Goal: Task Accomplishment & Management: Complete application form

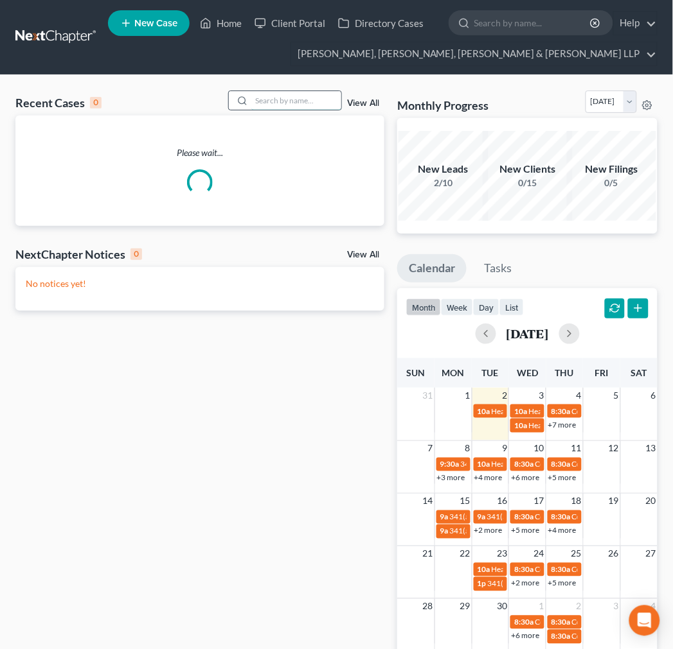
click at [268, 100] on input "search" at bounding box center [296, 100] width 90 height 19
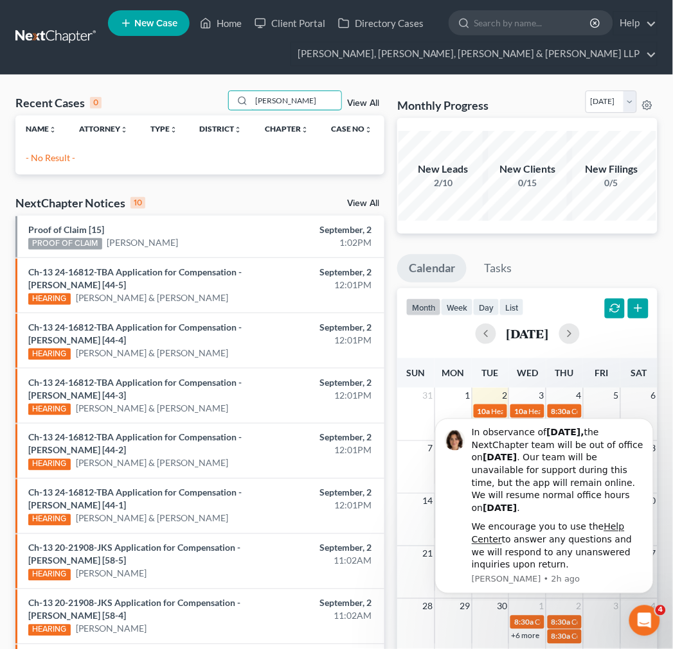
drag, startPoint x: 297, startPoint y: 103, endPoint x: 188, endPoint y: 85, distance: 110.7
click at [188, 85] on div "Recent Cases 0 soo ka View All Name unfold_more expand_more expand_less Attorne…" at bounding box center [336, 433] width 673 height 716
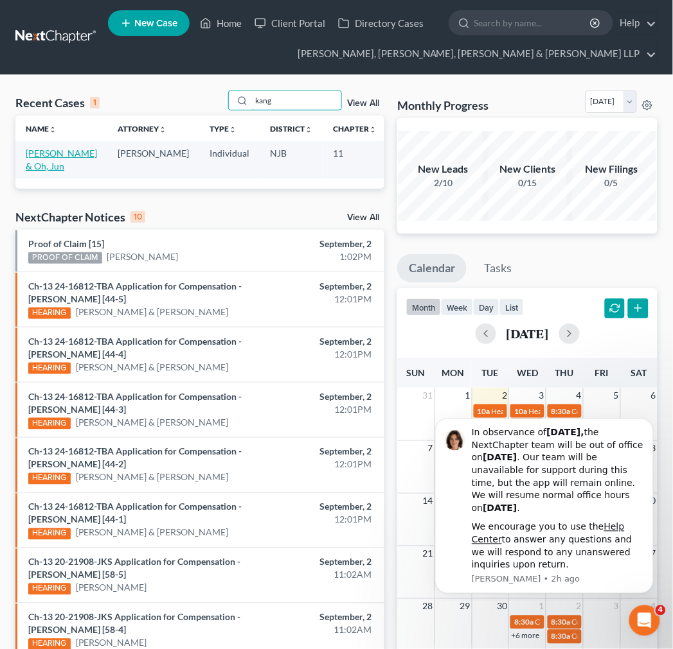
type input "kang"
click at [39, 157] on link "[PERSON_NAME] & Oh, Jun" at bounding box center [61, 160] width 71 height 24
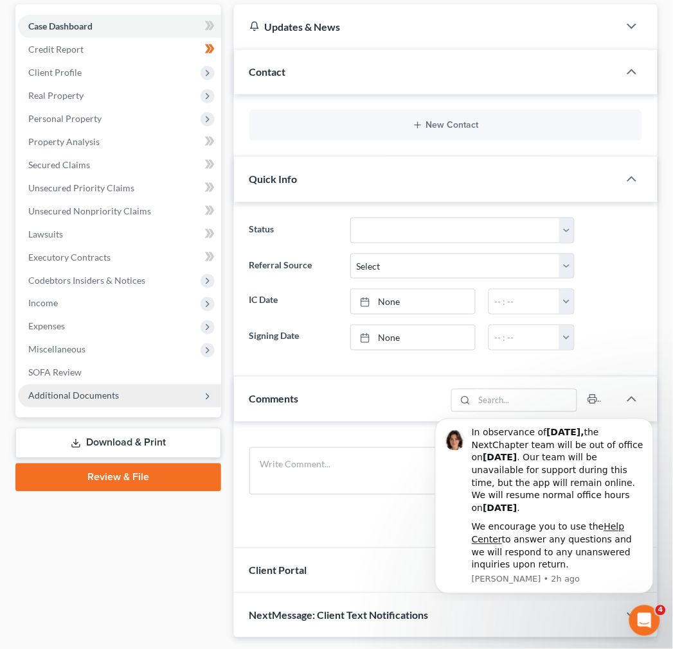
scroll to position [143, 0]
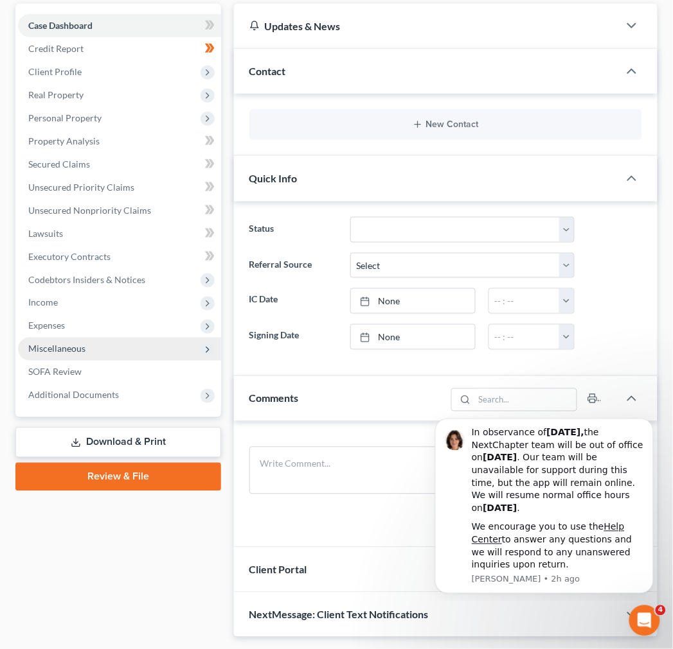
click at [124, 344] on span "Miscellaneous" at bounding box center [119, 349] width 203 height 23
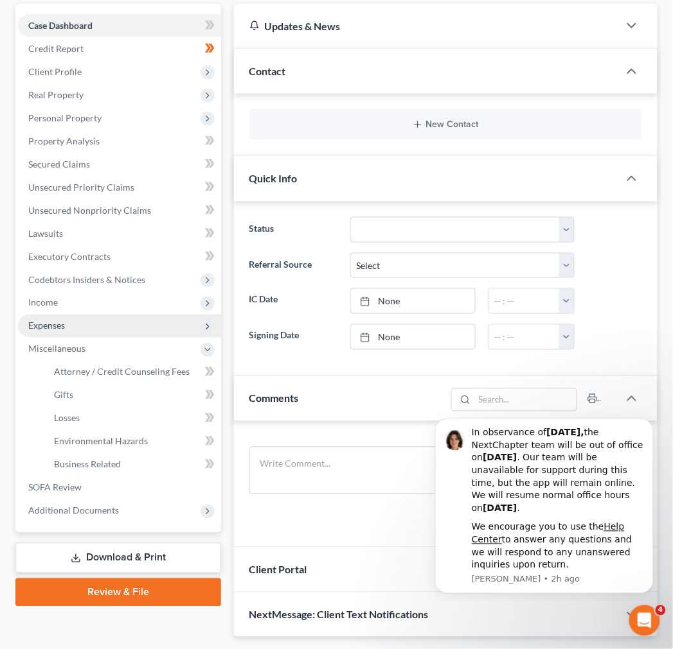
click at [121, 334] on span "Expenses" at bounding box center [119, 326] width 203 height 23
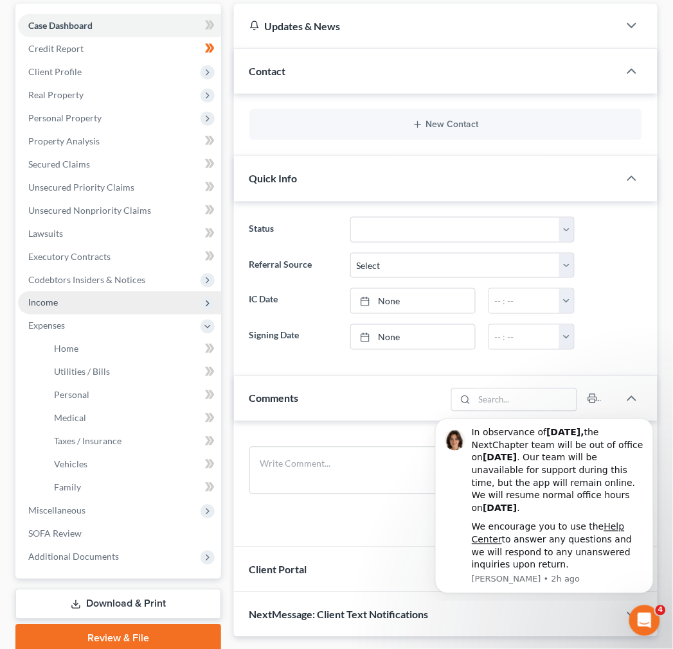
click at [108, 297] on span "Income" at bounding box center [119, 303] width 203 height 23
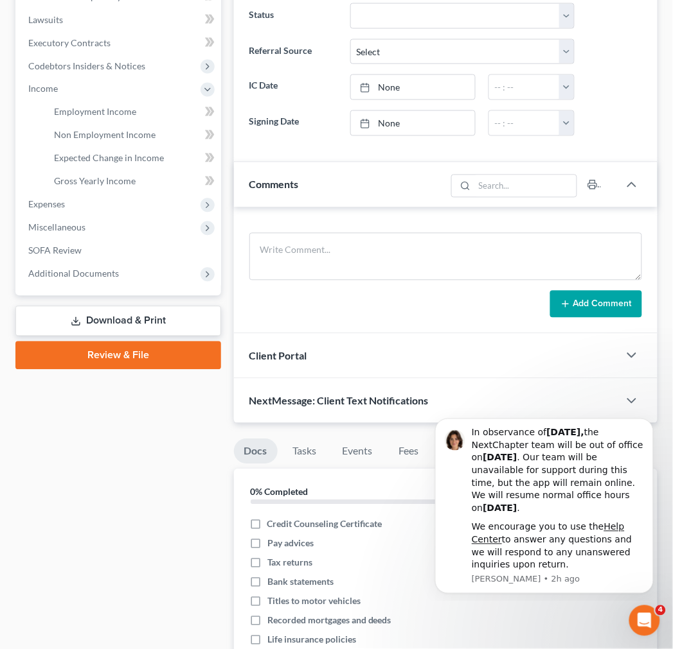
click at [145, 315] on link "Download & Print" at bounding box center [118, 321] width 206 height 30
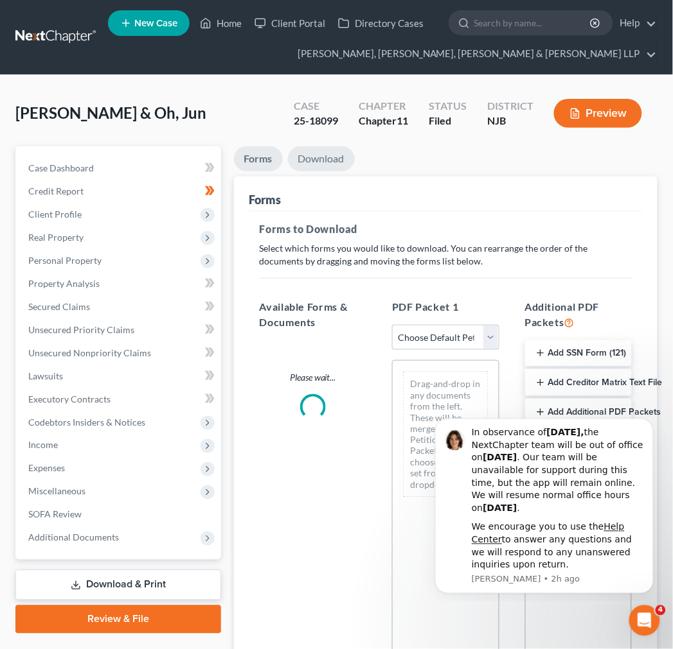
click at [331, 166] on link "Download" at bounding box center [321, 158] width 67 height 25
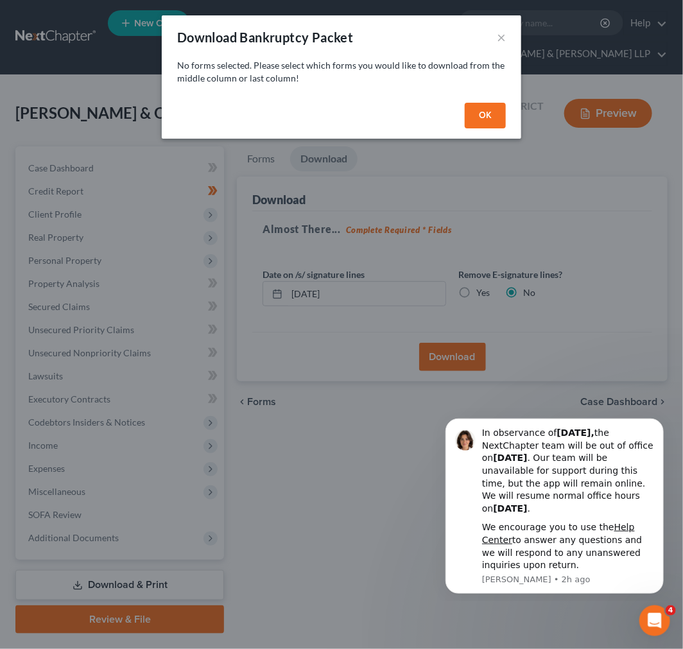
click at [487, 114] on button "OK" at bounding box center [485, 116] width 41 height 26
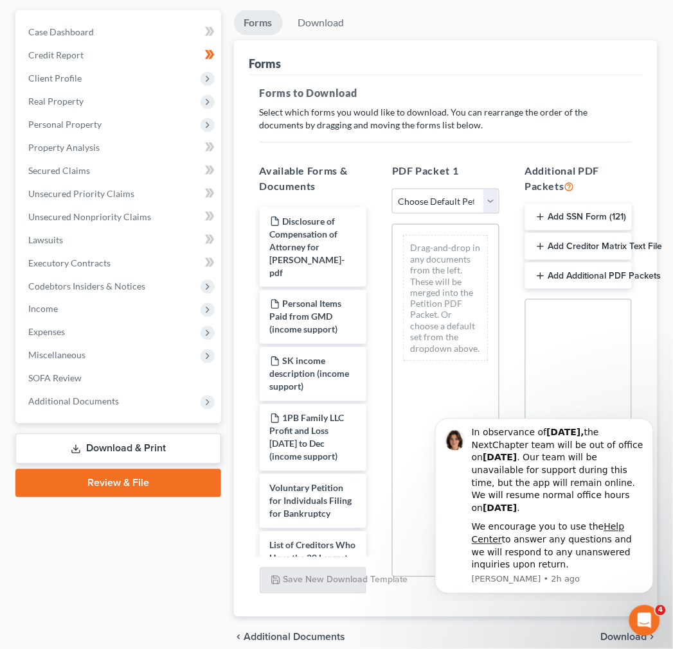
scroll to position [143, 0]
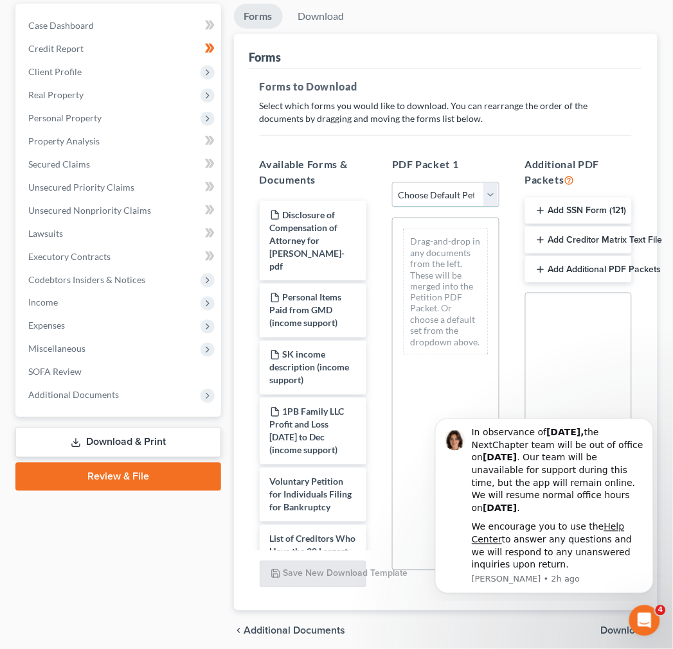
click at [461, 182] on select "Choose Default Petition PDF Packet Complete Bankruptcy Petition (all forms and …" at bounding box center [445, 195] width 107 height 26
click at [392, 182] on select "Choose Default Petition PDF Packet Complete Bankruptcy Petition (all forms and …" at bounding box center [445, 195] width 107 height 26
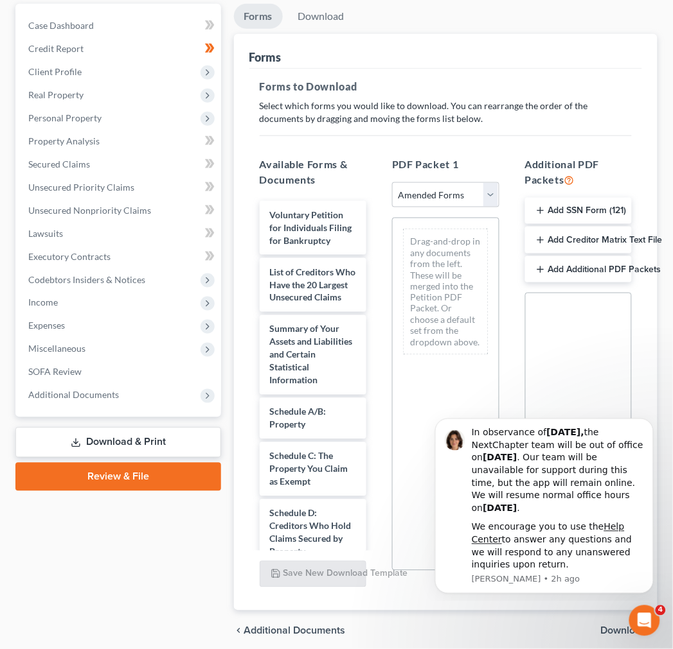
drag, startPoint x: 509, startPoint y: 462, endPoint x: 676, endPoint y: 448, distance: 167.0
click html "In observance of [DATE], the NextChapter team will be out of office [DATE][DATE…"
drag, startPoint x: 644, startPoint y: 423, endPoint x: 642, endPoint y: 505, distance: 82.2
click at [643, 423] on button "Dismiss notification" at bounding box center [648, 422] width 17 height 17
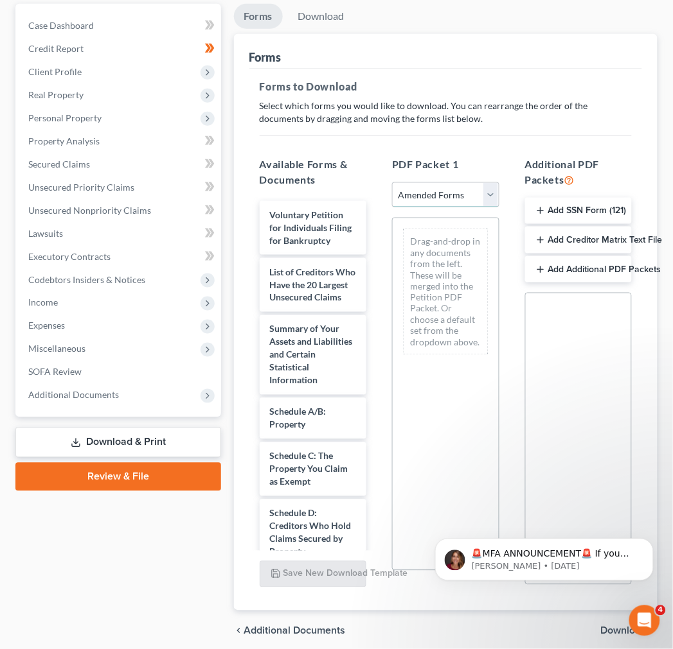
click at [437, 182] on select "Choose Default Petition PDF Packet Complete Bankruptcy Petition (all forms and …" at bounding box center [445, 195] width 107 height 26
select select "0"
click at [392, 182] on select "Choose Default Petition PDF Packet Complete Bankruptcy Petition (all forms and …" at bounding box center [445, 195] width 107 height 26
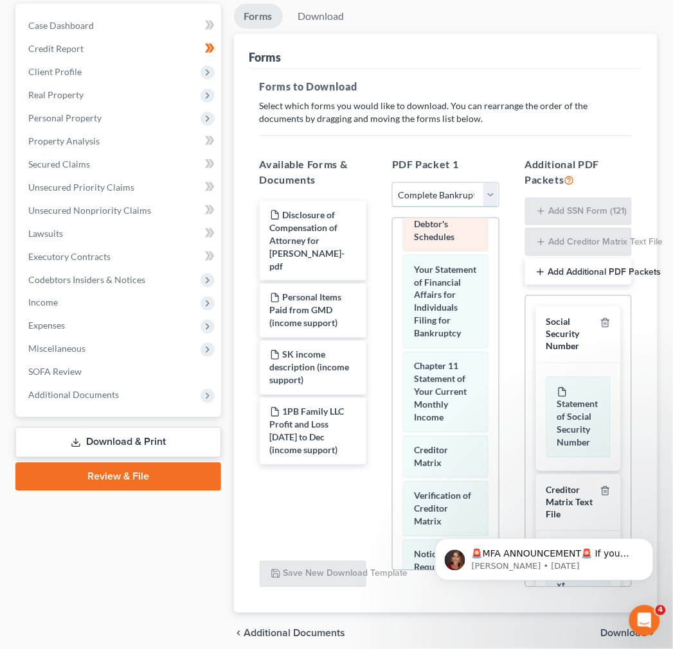
scroll to position [856, 0]
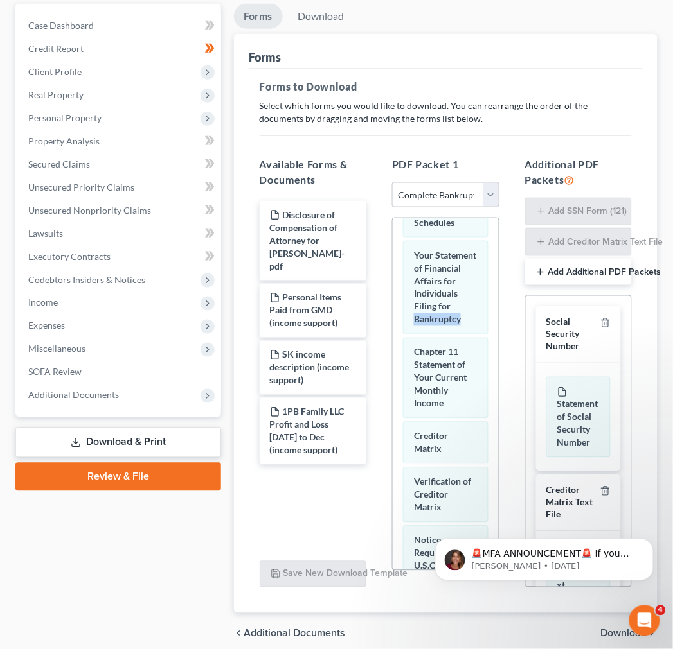
drag, startPoint x: 486, startPoint y: 433, endPoint x: 486, endPoint y: 454, distance: 21.2
click at [486, 454] on div "Voluntary Petition for Individuals Filing for Bankruptcy List of Creditors Who …" at bounding box center [444, 90] width 105 height 1456
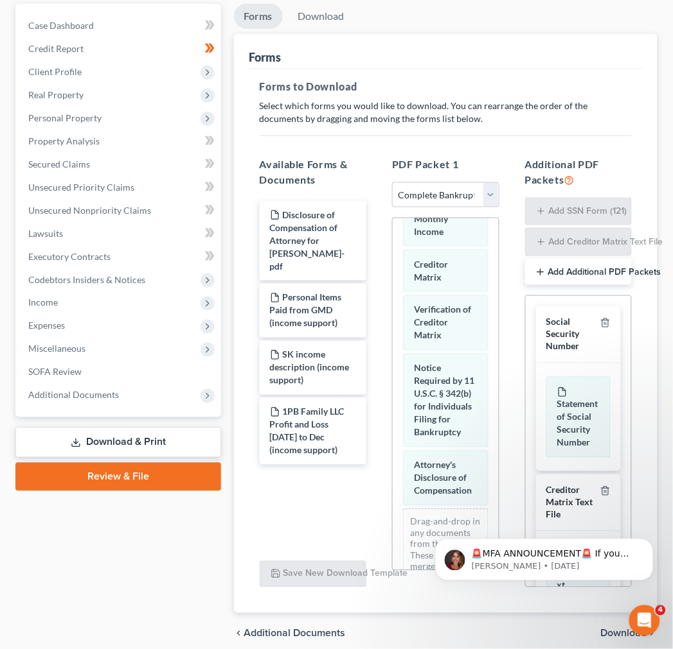
scroll to position [1283, 0]
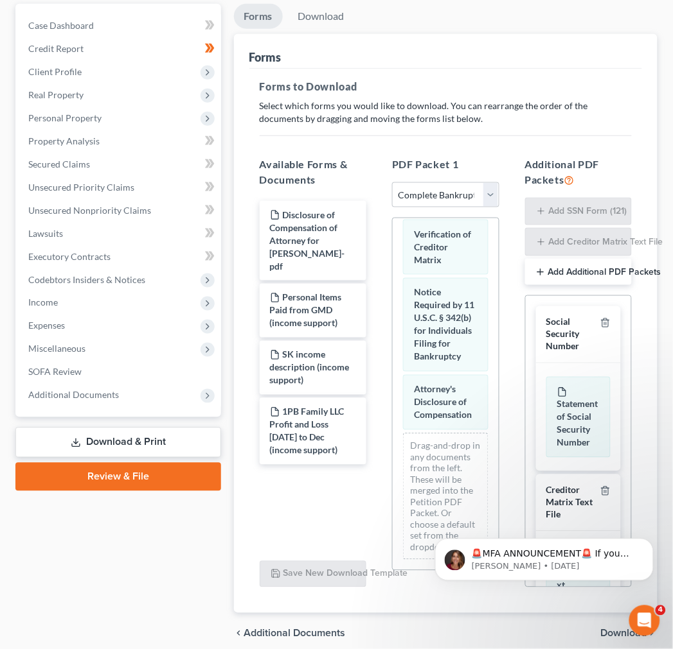
drag, startPoint x: 495, startPoint y: 445, endPoint x: 78, endPoint y: 105, distance: 537.3
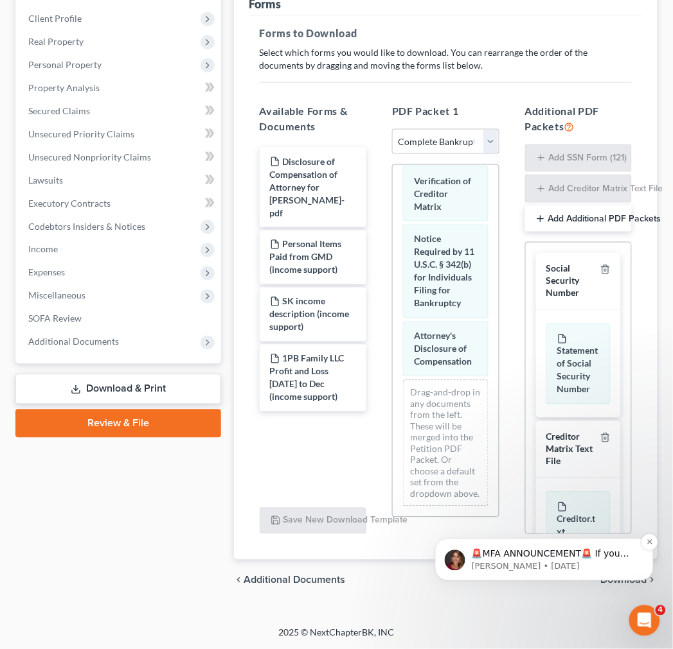
scroll to position [197, 0]
click at [646, 540] on icon "Dismiss notification" at bounding box center [649, 541] width 7 height 7
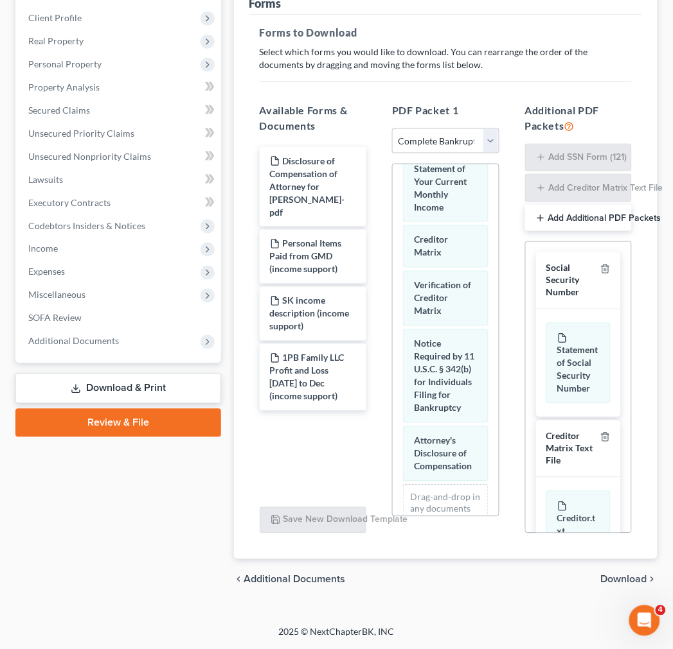
scroll to position [1319, 0]
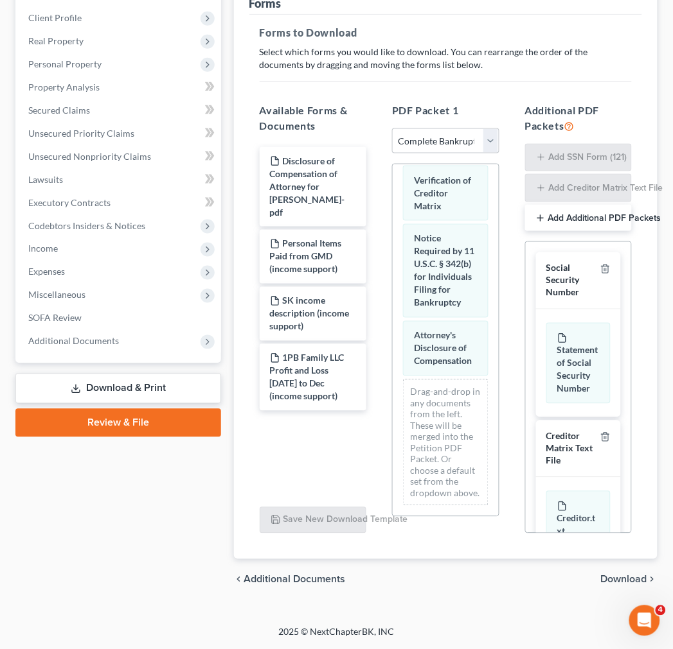
click at [502, 276] on div "PDF Packet 1 Choose Default Petition PDF Packet Complete Bankruptcy Petition (a…" at bounding box center [445, 318] width 132 height 452
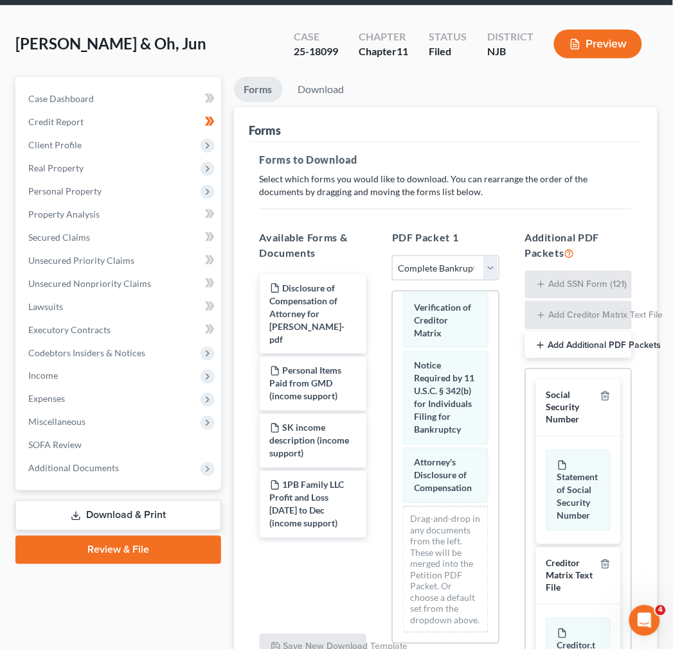
scroll to position [0, 0]
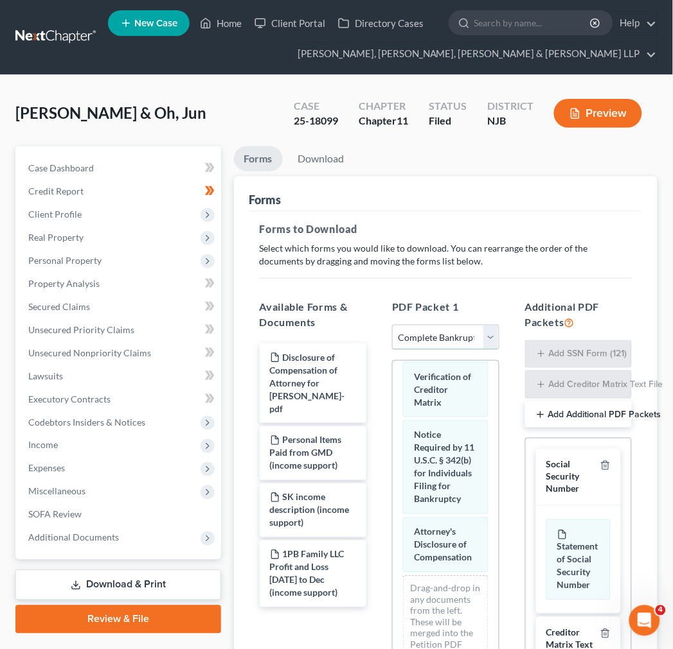
click at [466, 343] on select "Choose Default Petition PDF Packet Complete Bankruptcy Petition (all forms and …" at bounding box center [445, 338] width 107 height 26
drag, startPoint x: 466, startPoint y: 343, endPoint x: 460, endPoint y: 227, distance: 116.4
click at [463, 341] on select "Choose Default Petition PDF Packet Complete Bankruptcy Petition (all forms and …" at bounding box center [445, 338] width 107 height 26
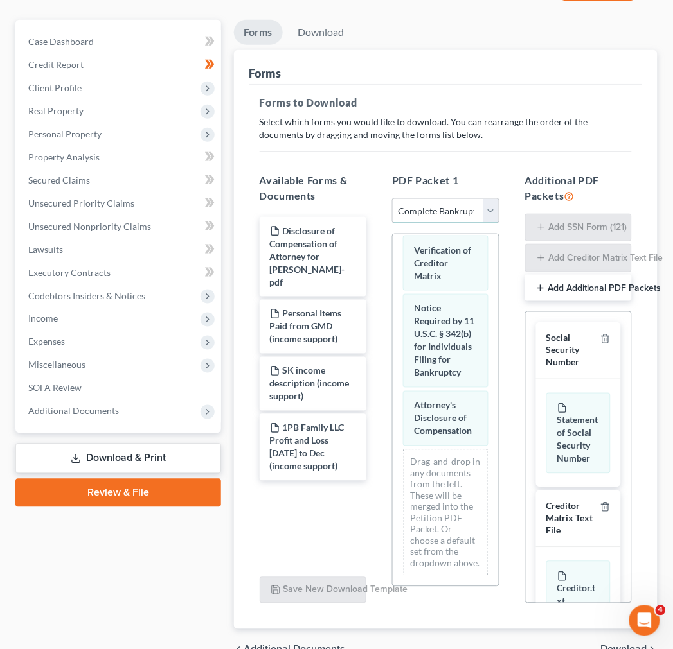
scroll to position [197, 0]
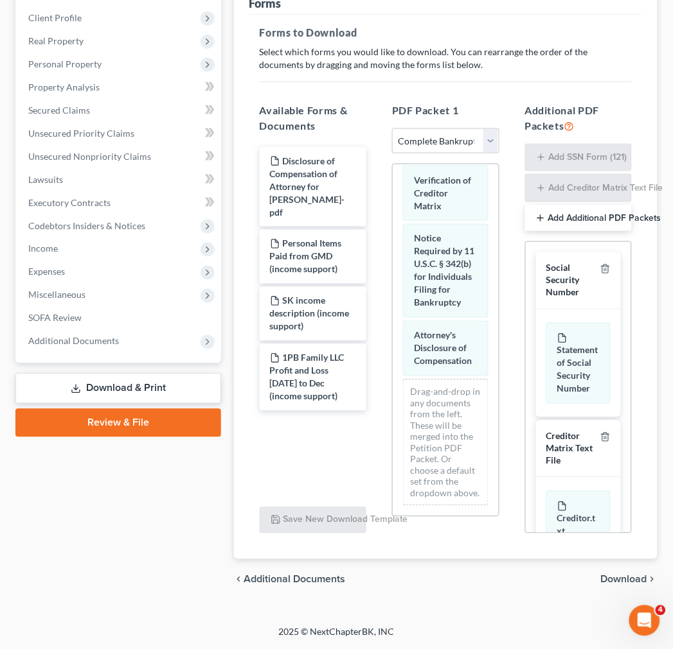
click at [606, 578] on span "Download" at bounding box center [624, 580] width 46 height 10
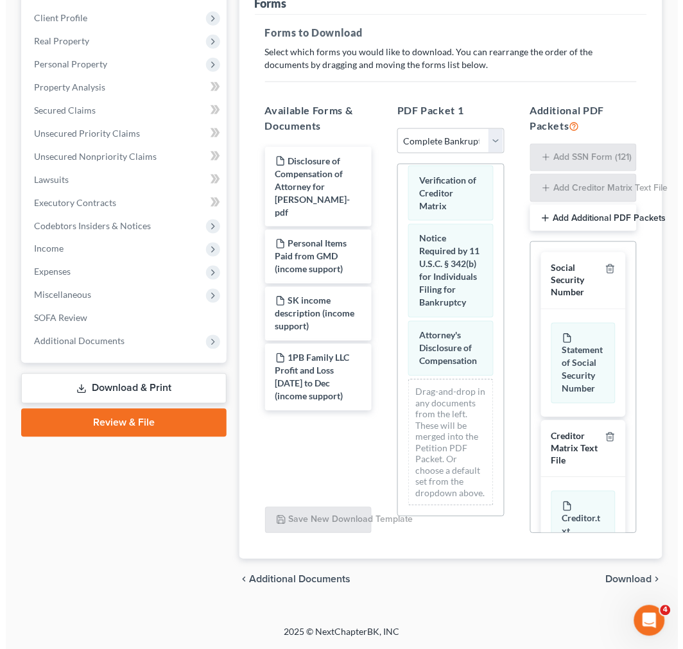
scroll to position [32, 0]
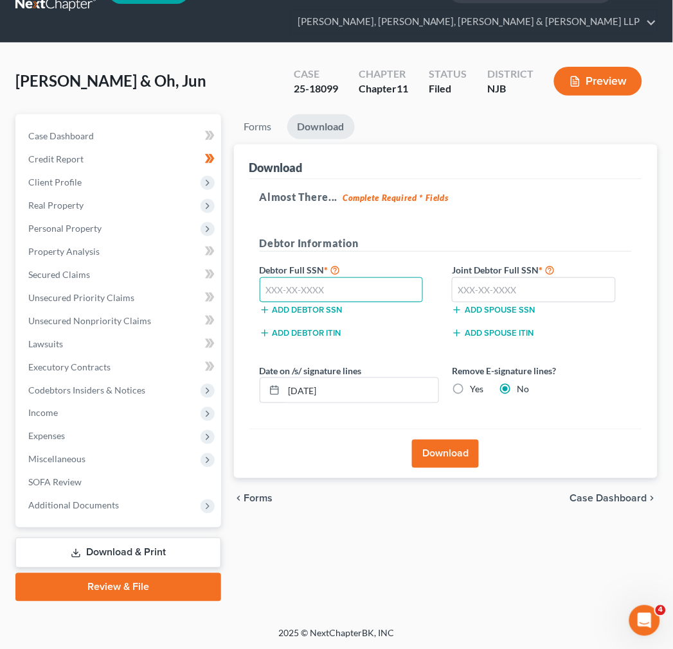
click at [392, 281] on input "text" at bounding box center [342, 290] width 164 height 26
click at [336, 287] on input "text" at bounding box center [342, 290] width 164 height 26
type input "561-81-6745"
click at [524, 275] on label "Joint Debtor Full SSN *" at bounding box center [541, 269] width 193 height 15
click at [479, 291] on input "text" at bounding box center [534, 290] width 164 height 26
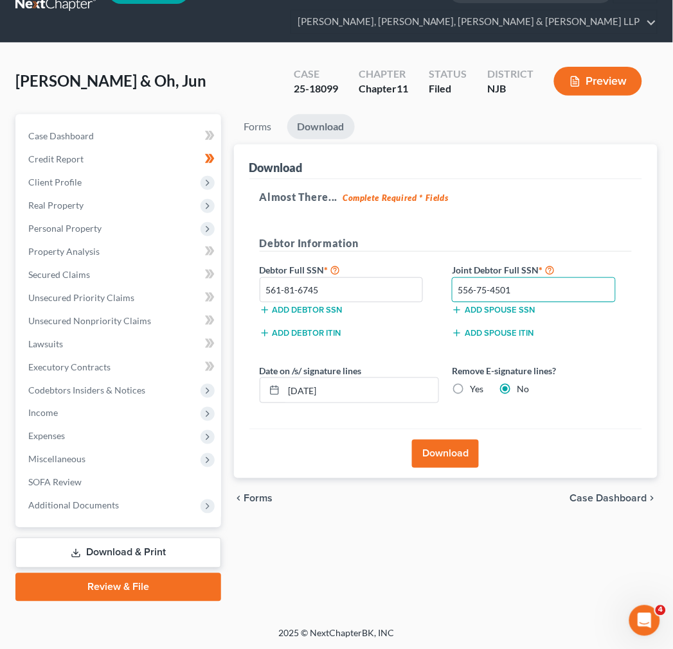
type input "556-75-4501"
click at [513, 218] on div "Almost There... Complete Required * Fields Debtor Information Debtor Full SSN *…" at bounding box center [445, 304] width 392 height 251
click at [464, 448] on button "Download" at bounding box center [445, 454] width 67 height 28
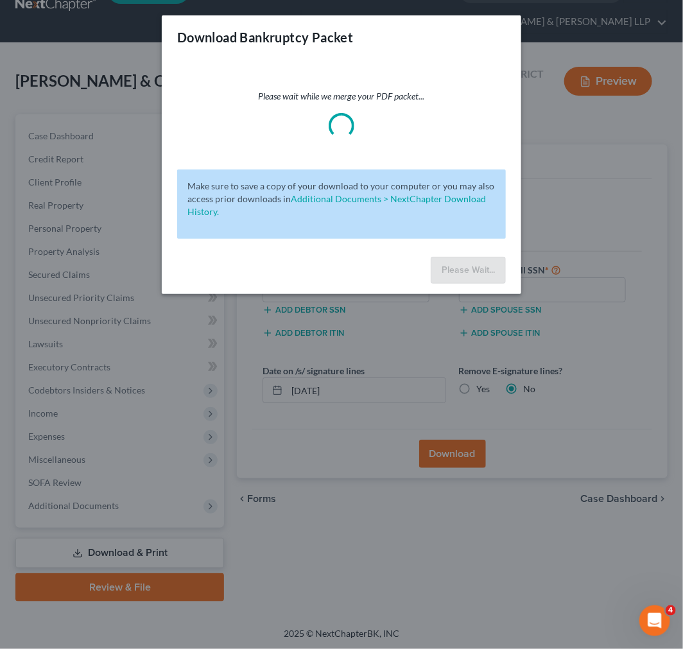
click at [397, 114] on div "Please wait while we merge your PDF packet..." at bounding box center [341, 114] width 329 height 49
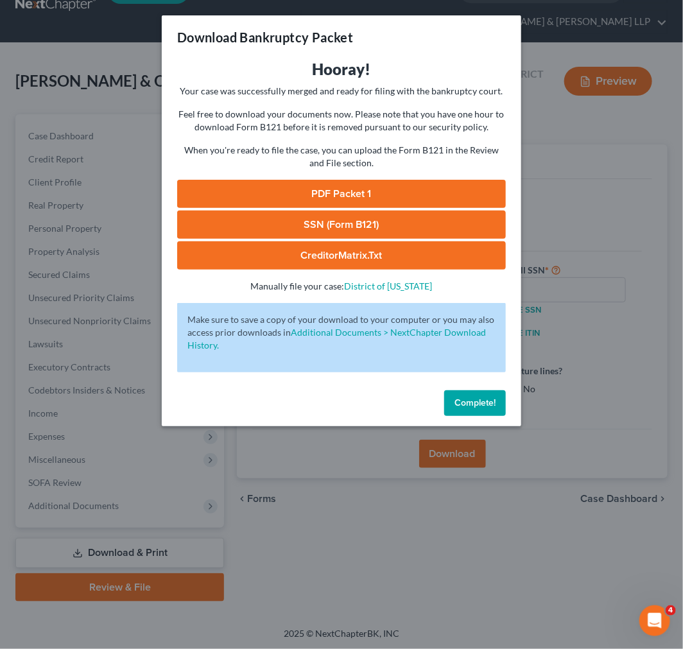
click at [402, 193] on link "PDF Packet 1" at bounding box center [341, 194] width 329 height 28
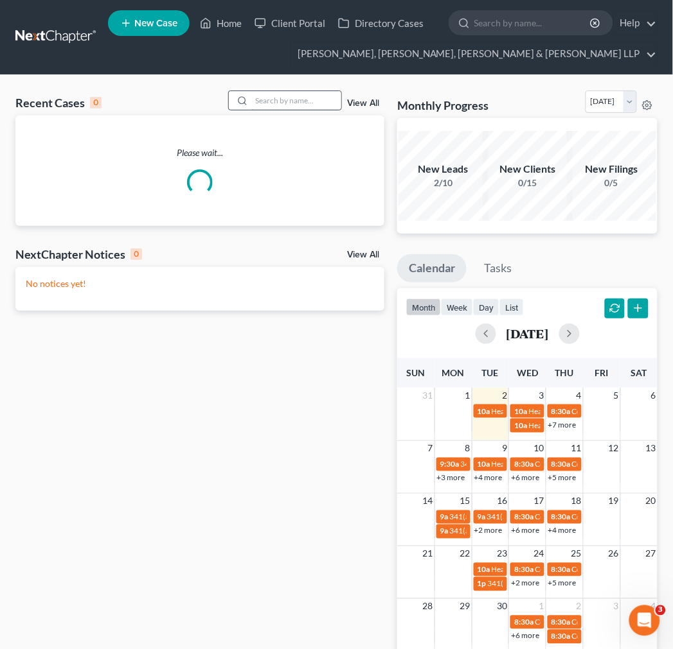
drag, startPoint x: 285, startPoint y: 86, endPoint x: 285, endPoint y: 94, distance: 8.4
click at [285, 87] on div "Recent Cases 0 View All Please wait... NextChapter Notices 0 View All No notice…" at bounding box center [336, 408] width 673 height 667
click at [285, 100] on input "search" at bounding box center [296, 100] width 90 height 19
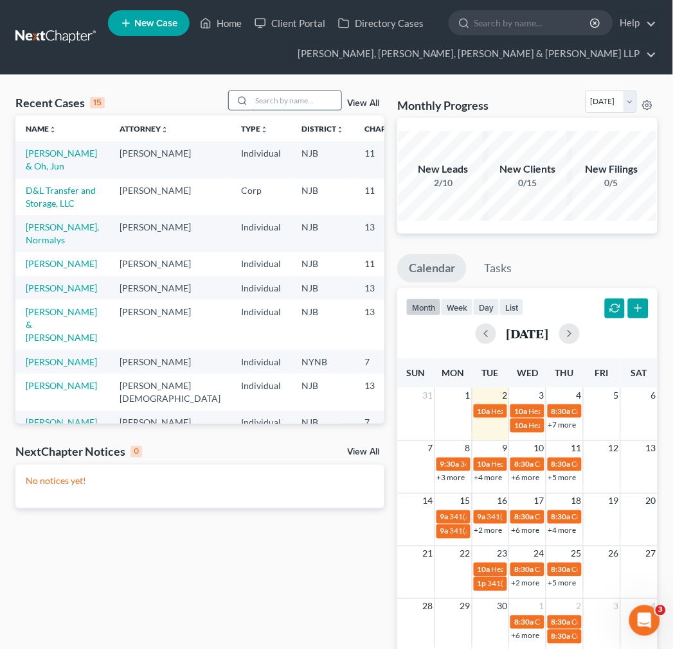
type input "a"
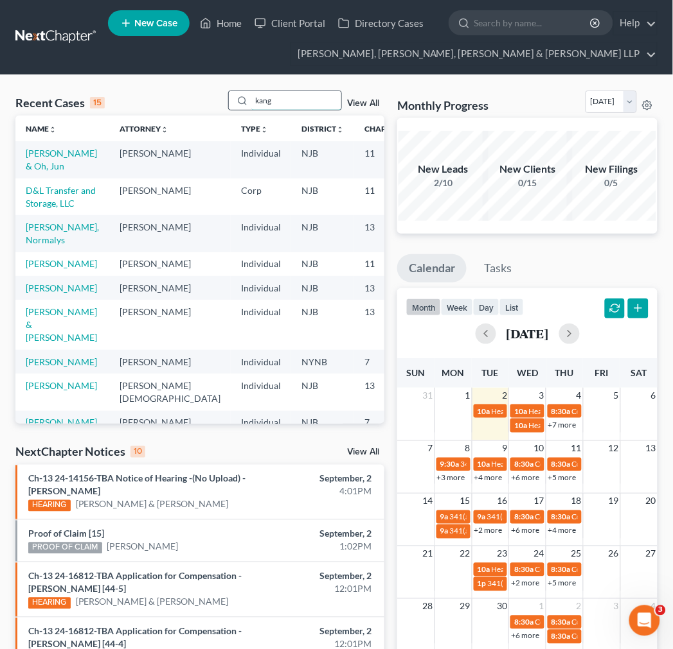
type input "kang"
drag, startPoint x: 5, startPoint y: 157, endPoint x: 17, endPoint y: 157, distance: 11.6
click at [5, 157] on div "Recent Cases 15 kang View All Name unfold_more expand_more expand_less Attorney…" at bounding box center [336, 557] width 673 height 965
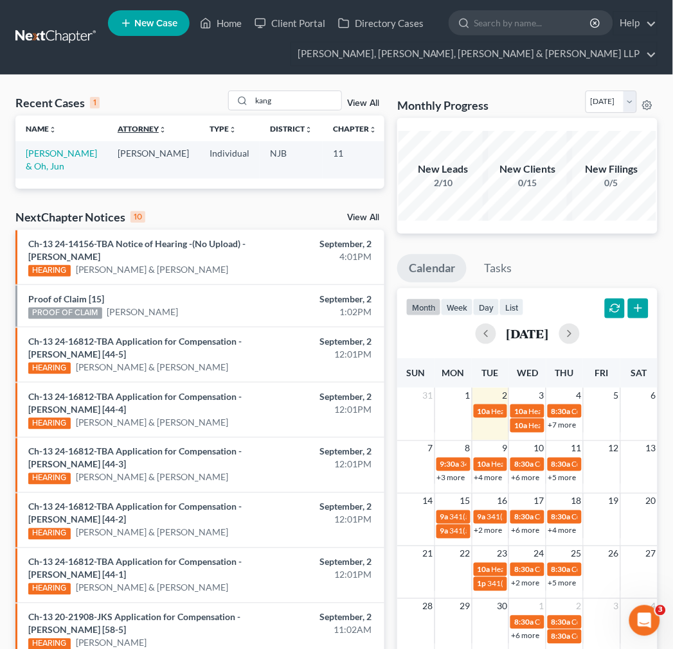
drag, startPoint x: 49, startPoint y: 157, endPoint x: 112, endPoint y: 128, distance: 68.7
click at [49, 157] on td "[PERSON_NAME] & Oh, Jun" at bounding box center [61, 159] width 92 height 37
click at [46, 157] on link "[PERSON_NAME] & Oh, Jun" at bounding box center [61, 160] width 71 height 24
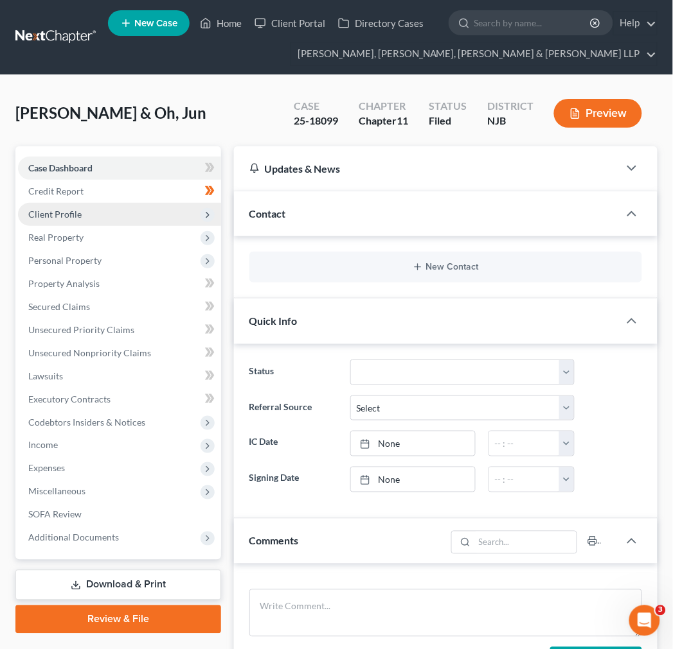
click at [103, 224] on span "Client Profile" at bounding box center [119, 214] width 203 height 23
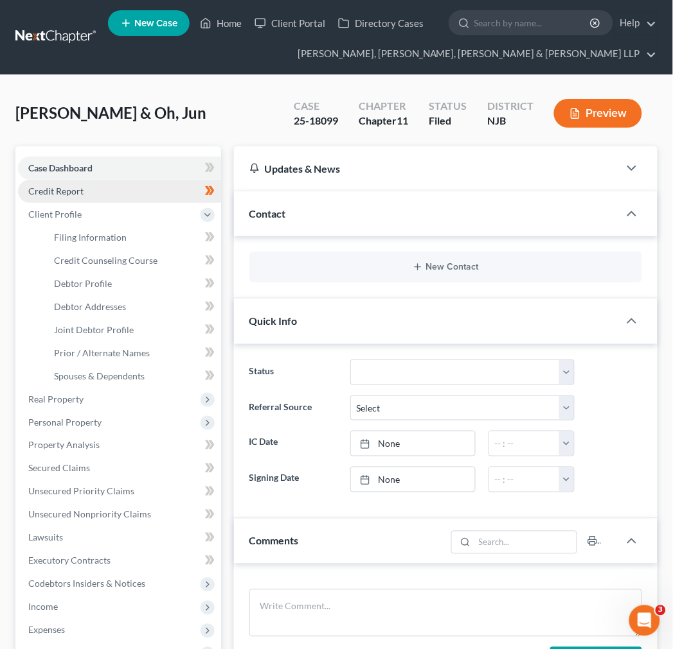
click at [101, 197] on link "Credit Report" at bounding box center [119, 191] width 203 height 23
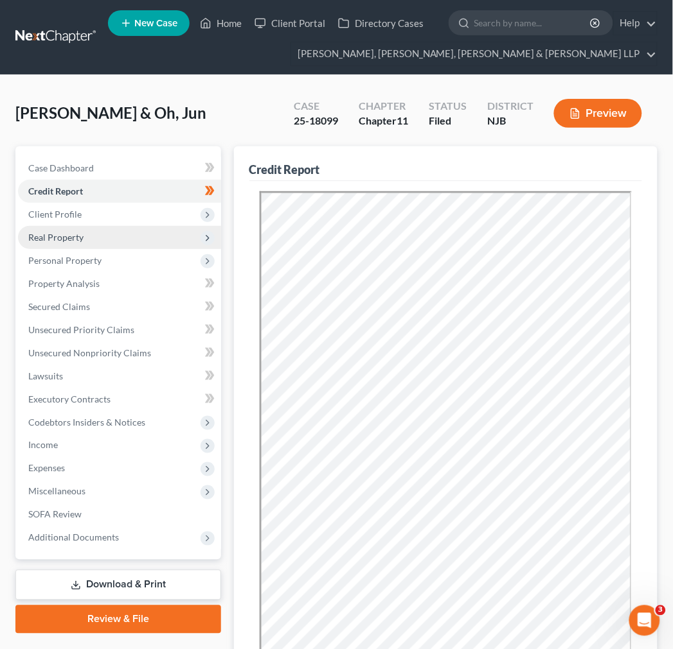
click at [123, 229] on span "Real Property" at bounding box center [119, 237] width 203 height 23
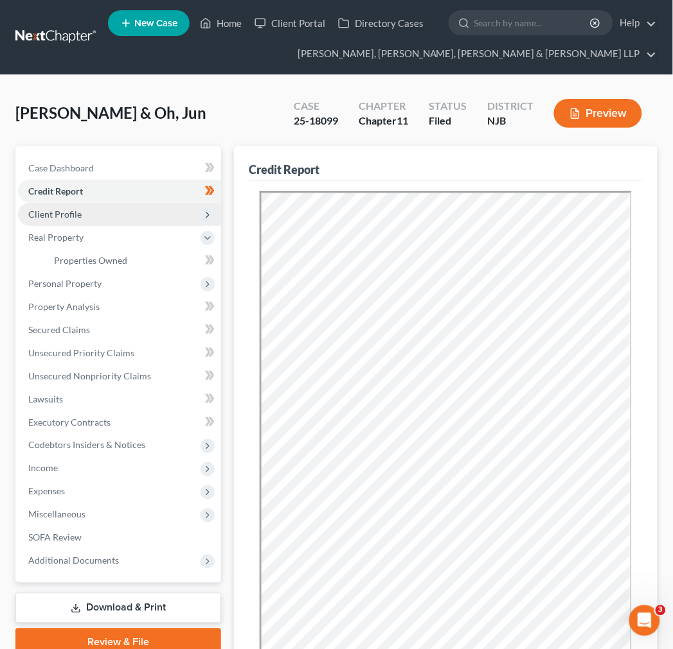
click at [118, 214] on span "Client Profile" at bounding box center [119, 214] width 203 height 23
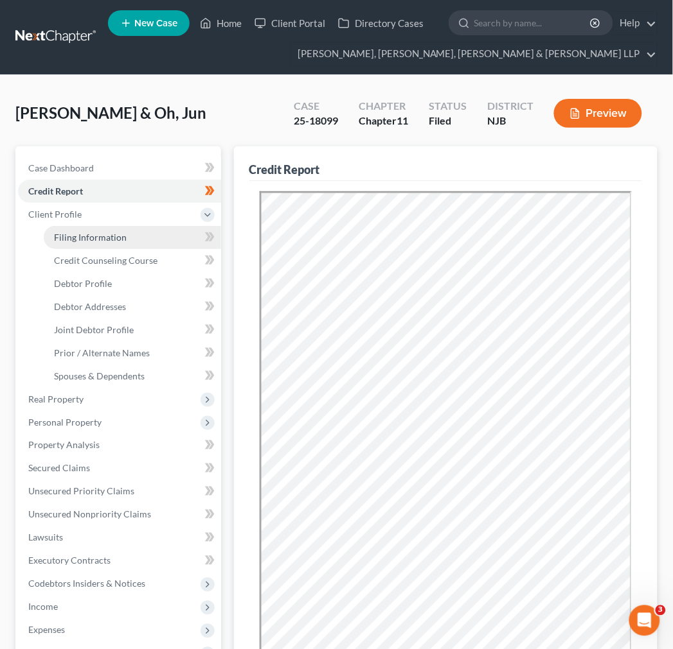
click at [114, 245] on link "Filing Information" at bounding box center [132, 237] width 177 height 23
select select "1"
select select "51"
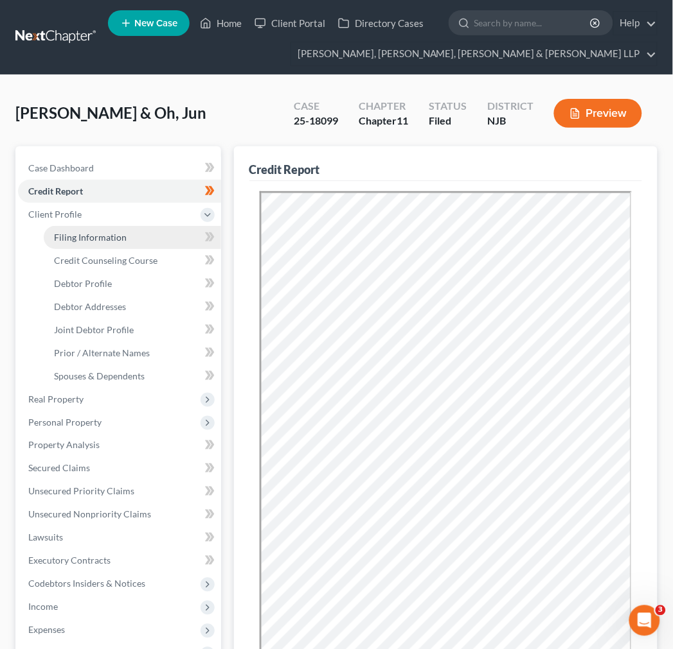
select select "0"
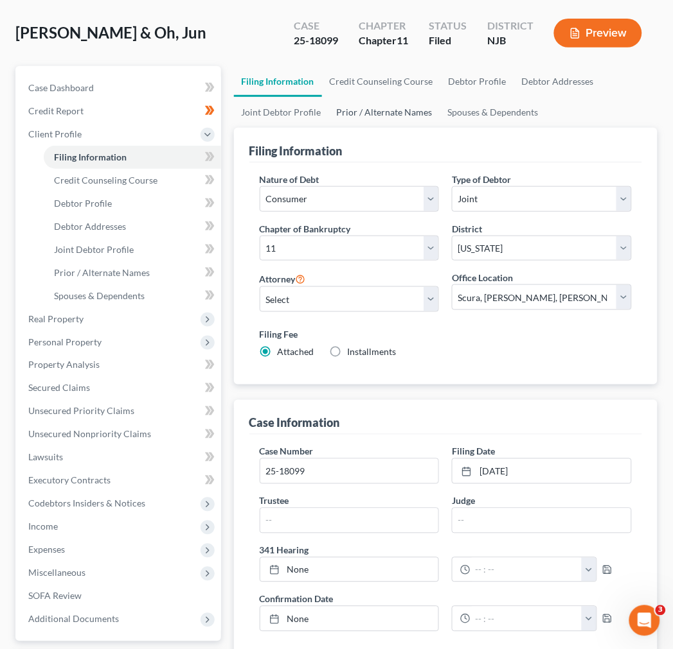
click at [373, 109] on link "Prior / Alternate Names" at bounding box center [384, 112] width 111 height 31
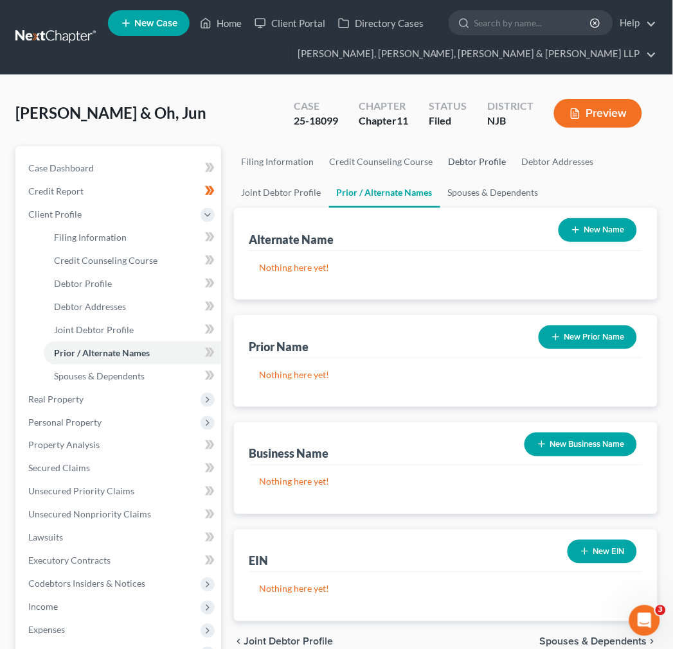
click at [451, 163] on link "Debtor Profile" at bounding box center [477, 161] width 73 height 31
select select "1"
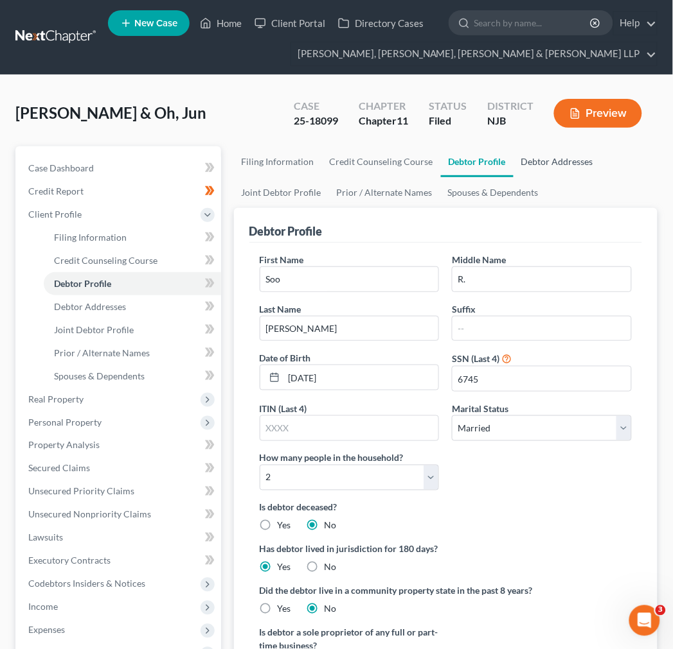
click at [525, 166] on link "Debtor Addresses" at bounding box center [556, 161] width 87 height 31
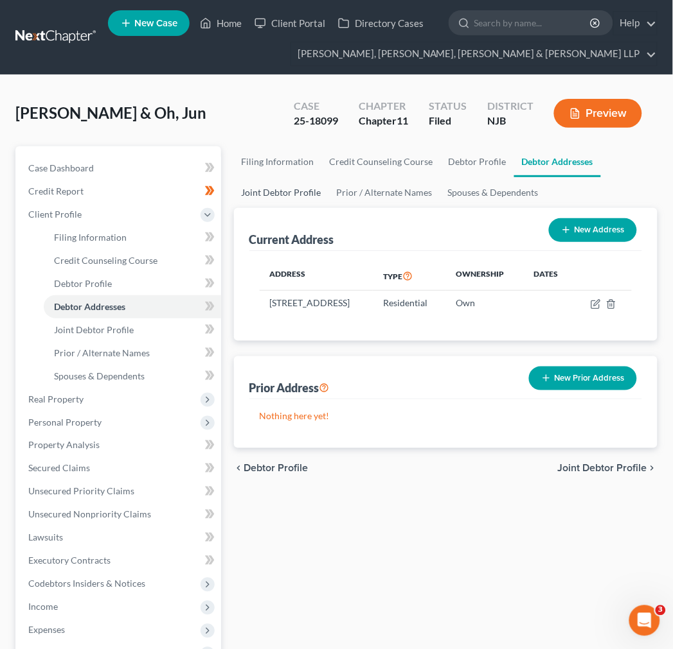
click at [265, 189] on link "Joint Debtor Profile" at bounding box center [281, 192] width 95 height 31
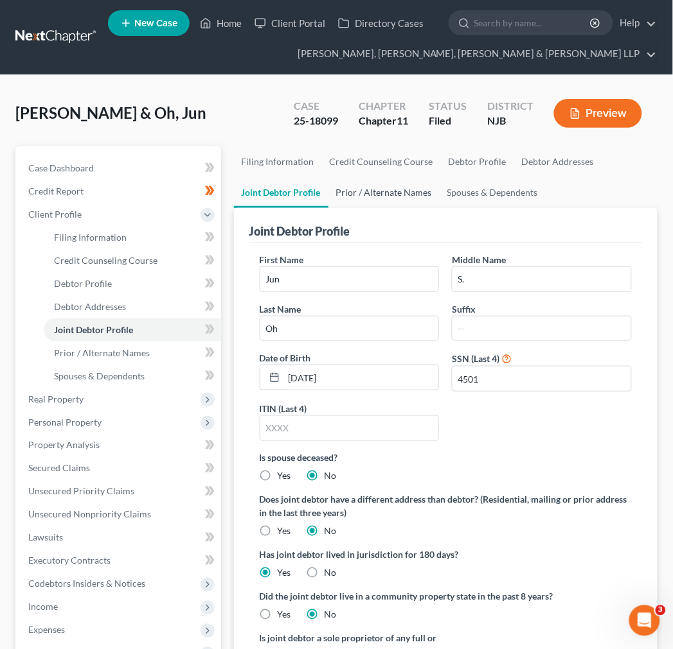
click at [364, 187] on link "Prior / Alternate Names" at bounding box center [383, 192] width 111 height 31
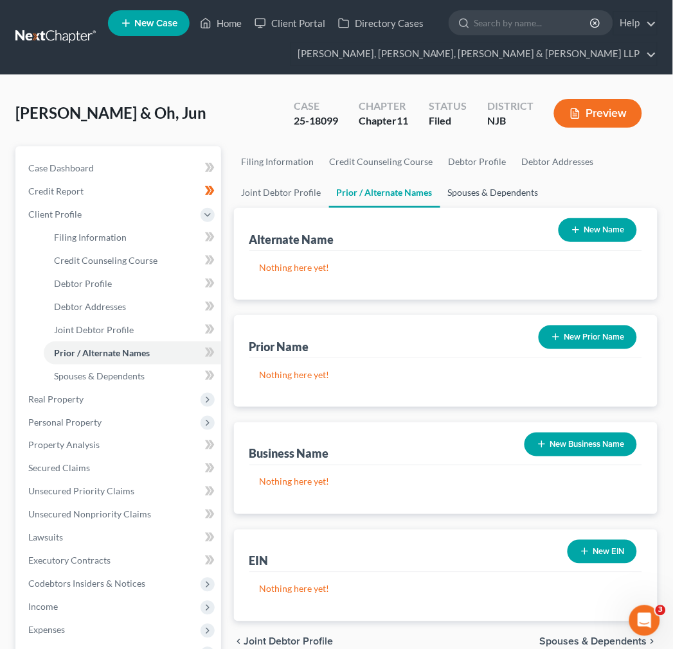
drag, startPoint x: 479, startPoint y: 188, endPoint x: 340, endPoint y: 168, distance: 140.2
click at [479, 188] on link "Spouses & Dependents" at bounding box center [493, 192] width 106 height 31
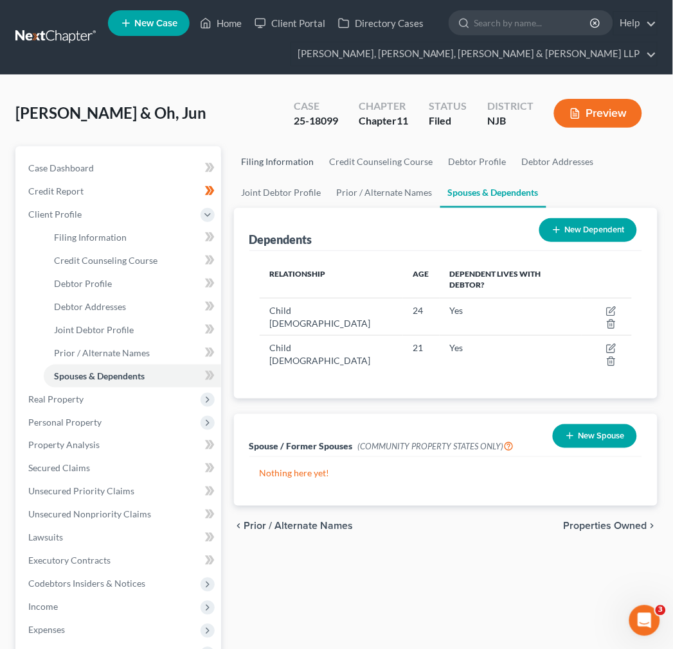
click at [302, 162] on link "Filing Information" at bounding box center [278, 161] width 88 height 31
select select "1"
select select "51"
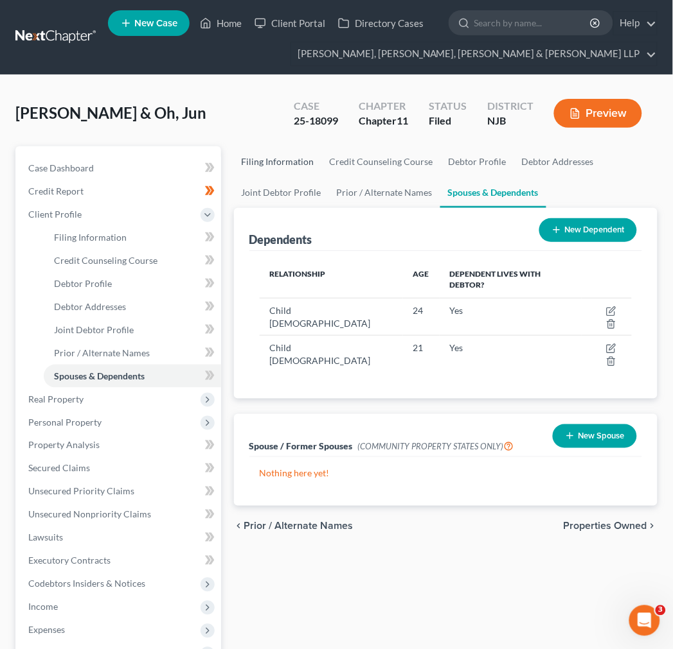
select select "0"
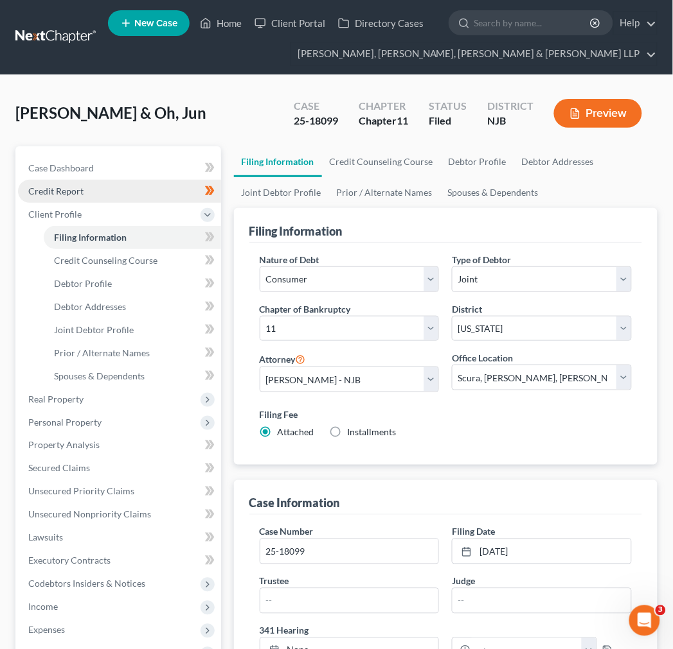
click at [85, 194] on link "Credit Report" at bounding box center [119, 191] width 203 height 23
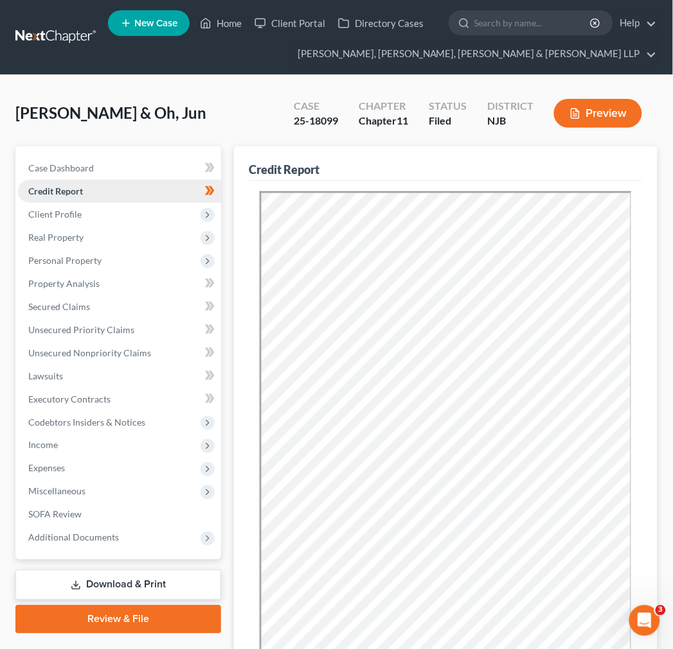
click at [150, 181] on link "Credit Report" at bounding box center [119, 191] width 203 height 23
click at [148, 172] on link "Case Dashboard" at bounding box center [119, 168] width 203 height 23
select select "6"
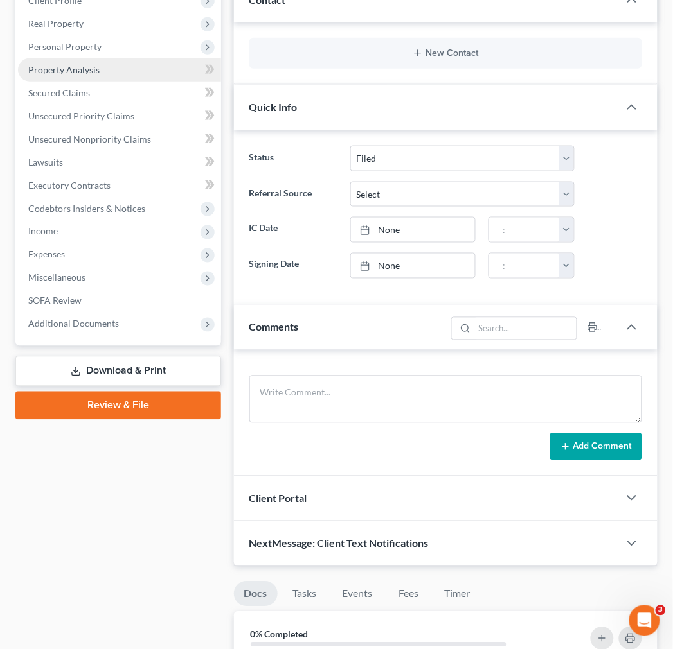
click at [119, 74] on link "Property Analysis" at bounding box center [119, 69] width 203 height 23
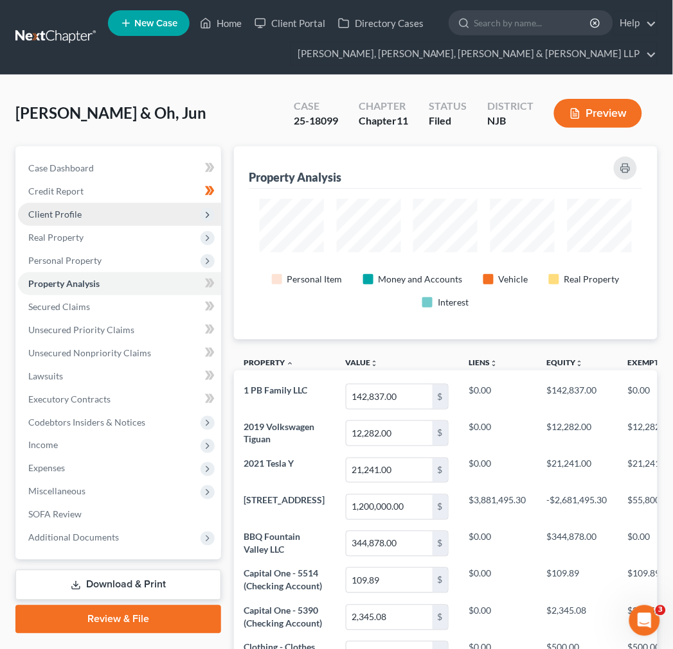
click at [103, 219] on span "Client Profile" at bounding box center [119, 214] width 203 height 23
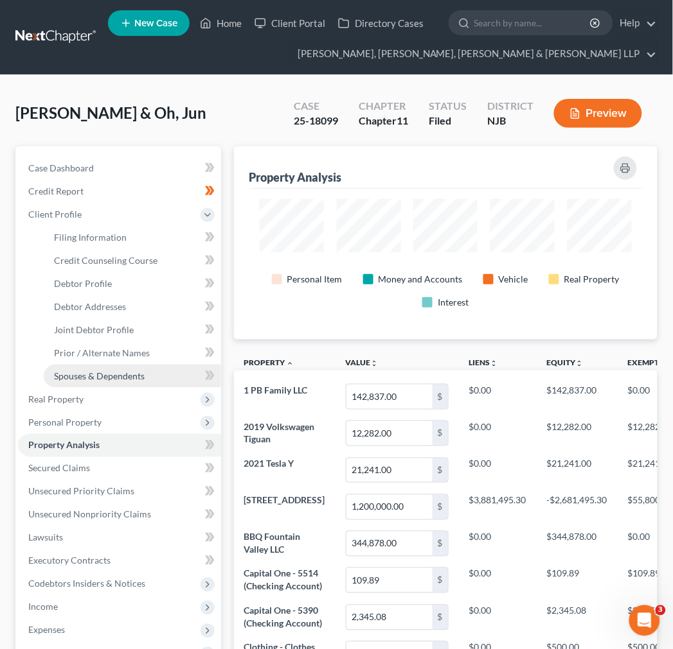
click at [105, 365] on link "Spouses & Dependents" at bounding box center [132, 376] width 177 height 23
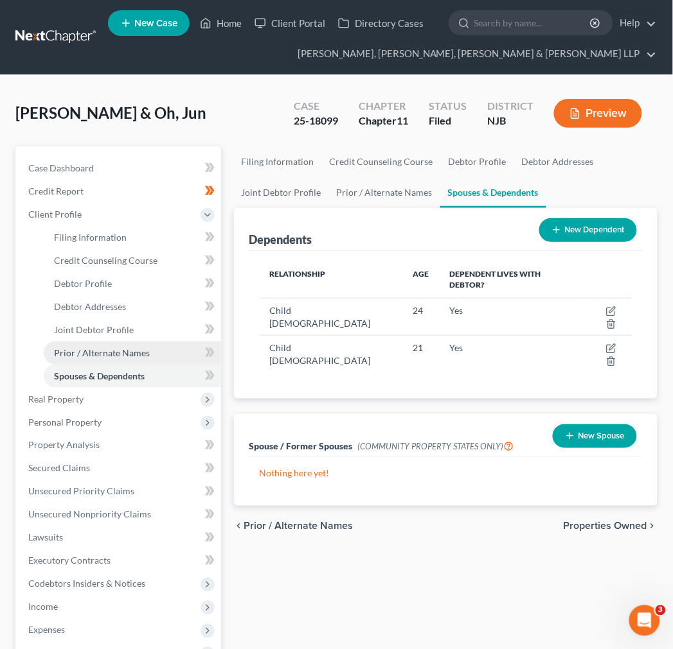
click at [113, 348] on span "Prior / Alternate Names" at bounding box center [102, 353] width 96 height 11
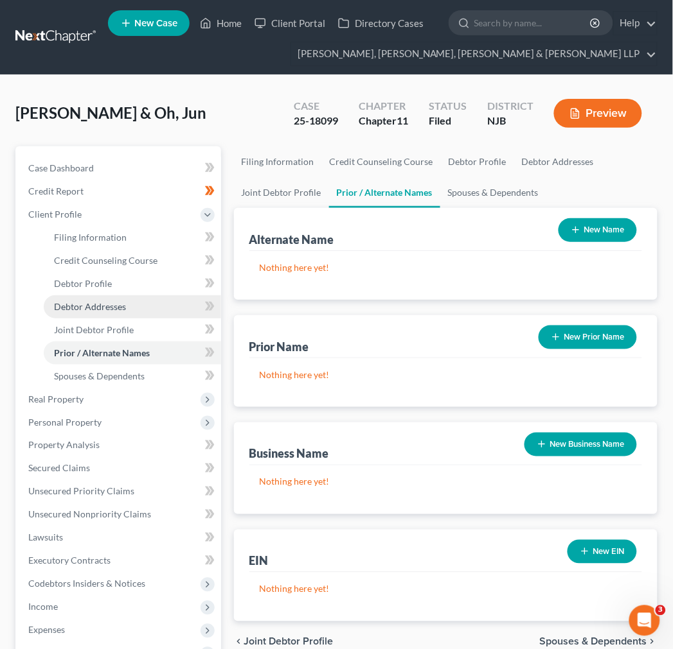
click at [114, 313] on link "Debtor Addresses" at bounding box center [132, 306] width 177 height 23
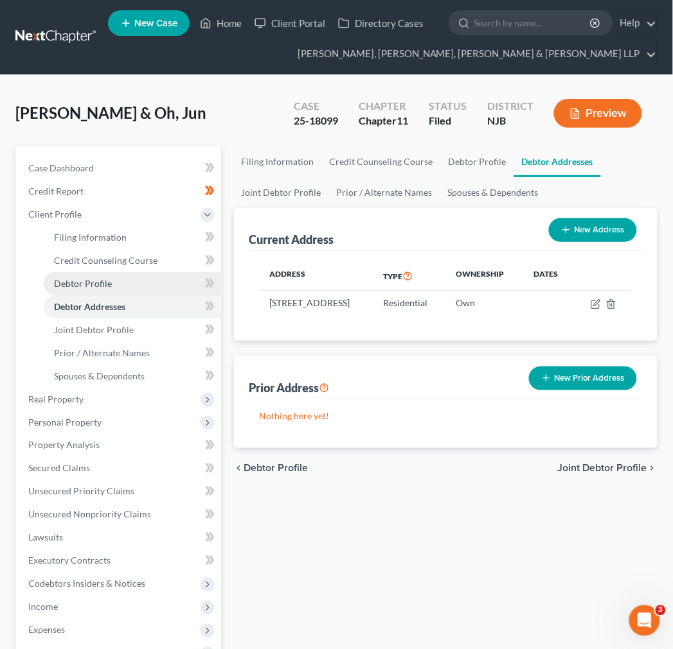
click at [140, 279] on link "Debtor Profile" at bounding box center [132, 283] width 177 height 23
select select "1"
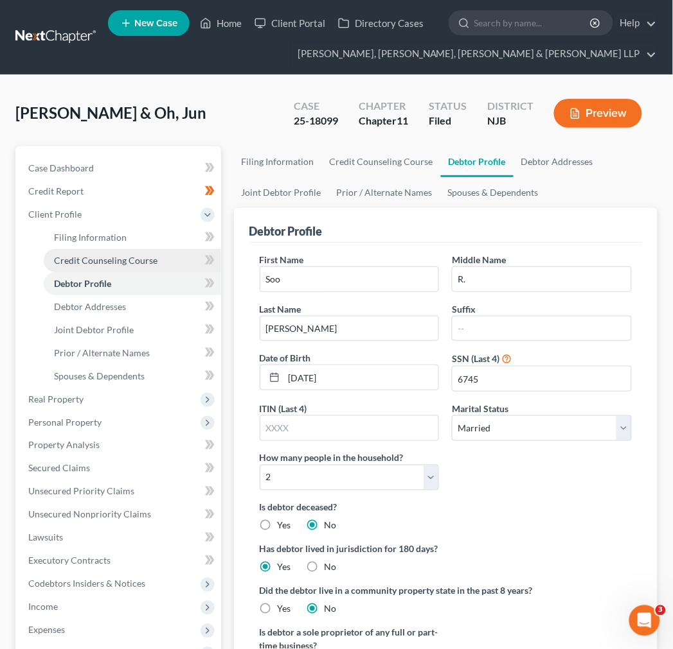
click at [138, 260] on span "Credit Counseling Course" at bounding box center [105, 260] width 103 height 11
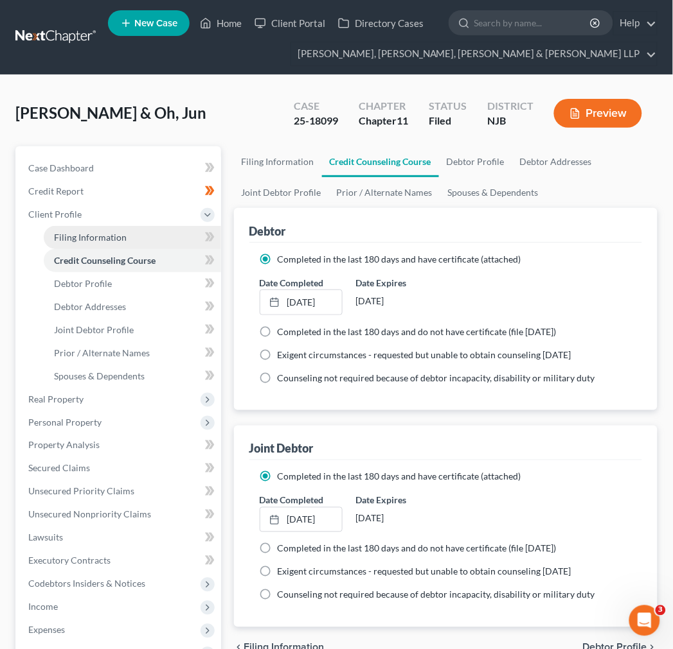
click at [122, 239] on span "Filing Information" at bounding box center [90, 237] width 73 height 11
select select "1"
select select "51"
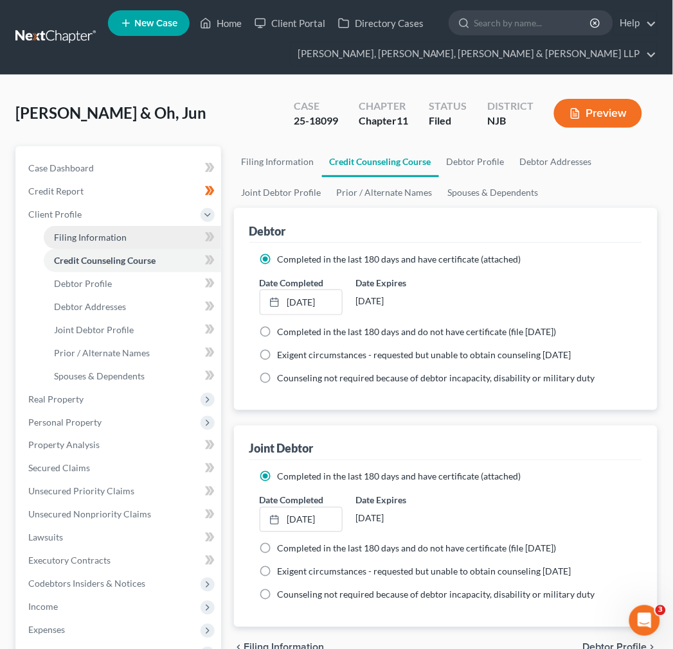
select select "0"
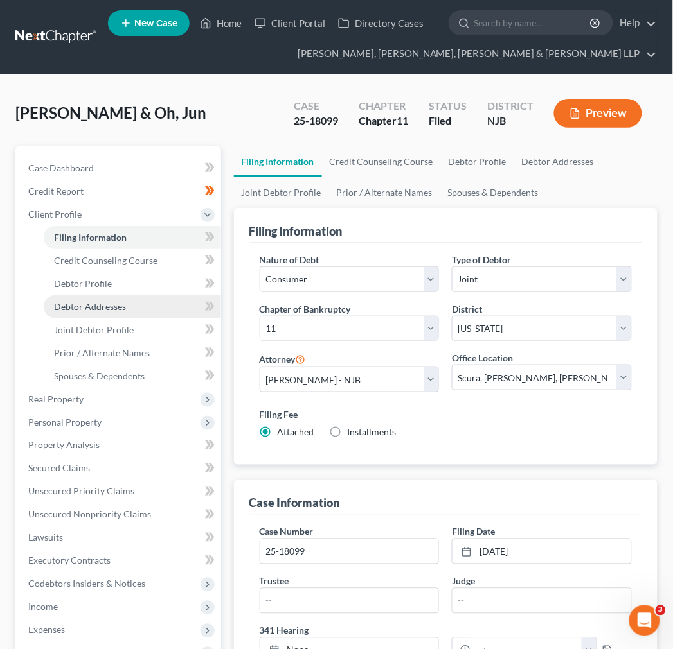
click at [138, 305] on link "Debtor Addresses" at bounding box center [132, 306] width 177 height 23
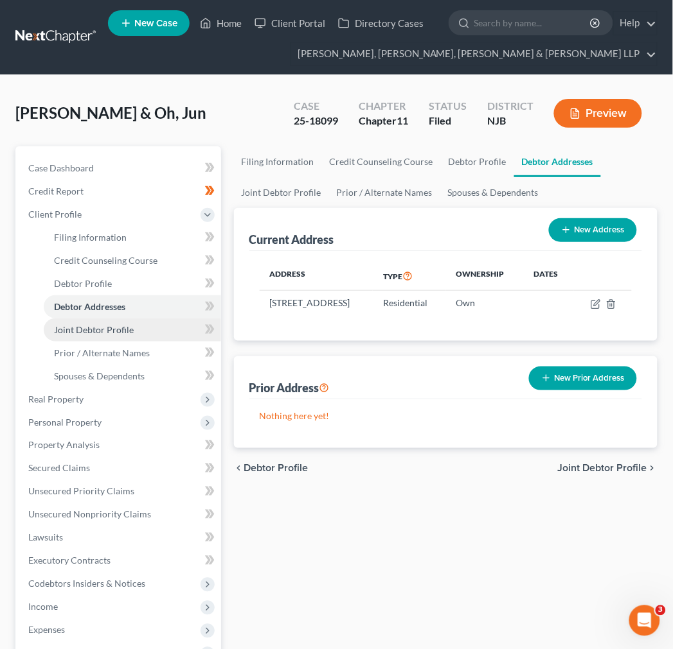
click at [120, 330] on span "Joint Debtor Profile" at bounding box center [94, 329] width 80 height 11
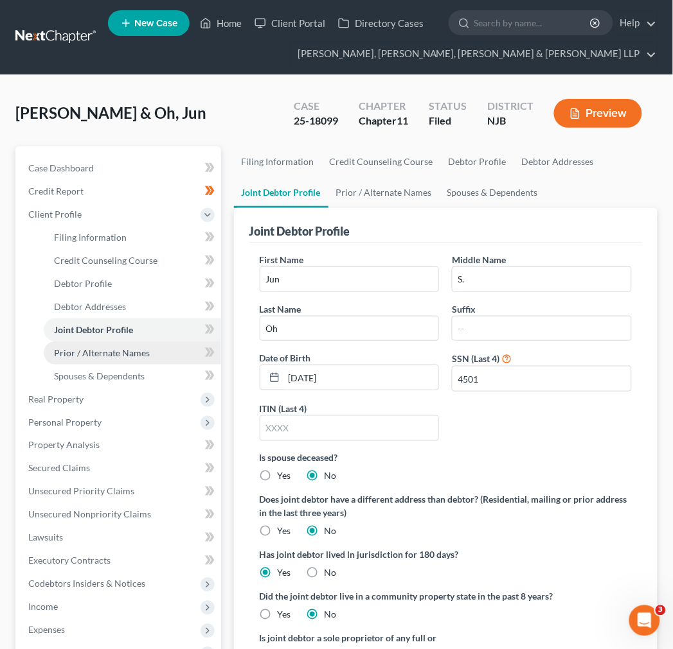
click at [128, 348] on span "Prior / Alternate Names" at bounding box center [102, 353] width 96 height 11
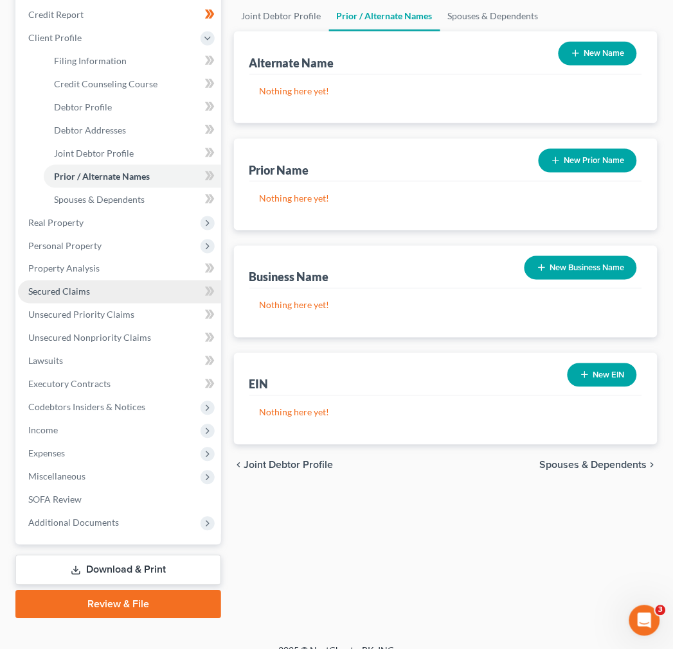
scroll to position [194, 0]
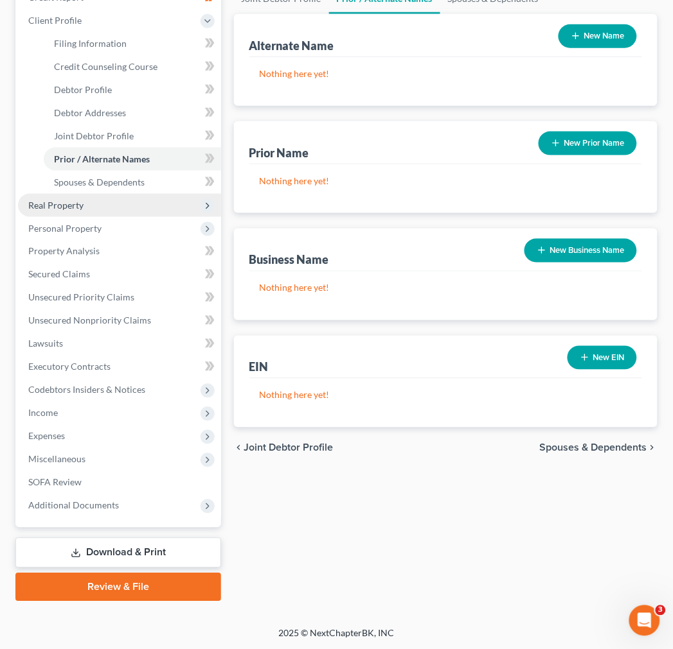
click at [114, 211] on span "Real Property" at bounding box center [119, 205] width 203 height 23
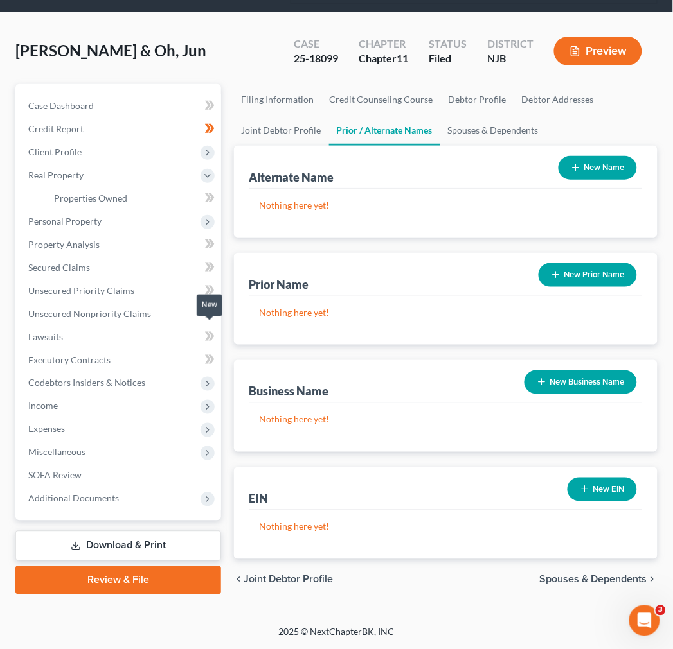
scroll to position [62, 0]
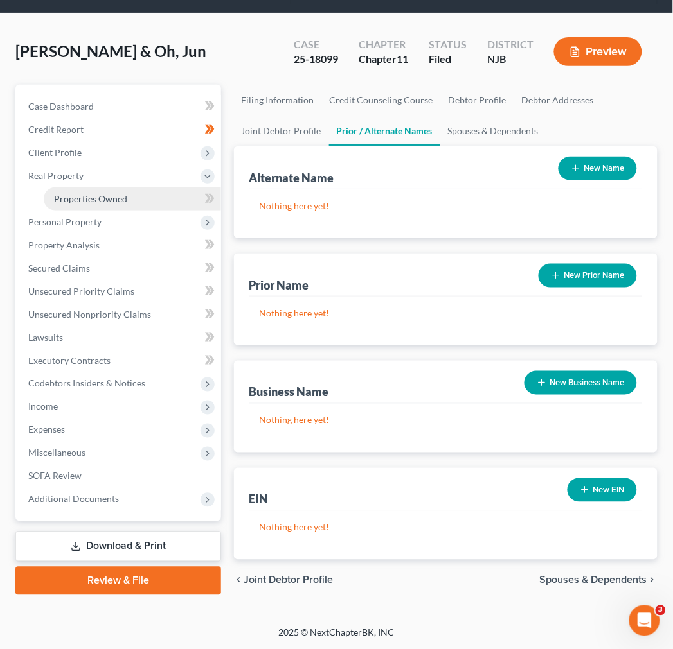
click at [161, 203] on link "Properties Owned" at bounding box center [132, 199] width 177 height 23
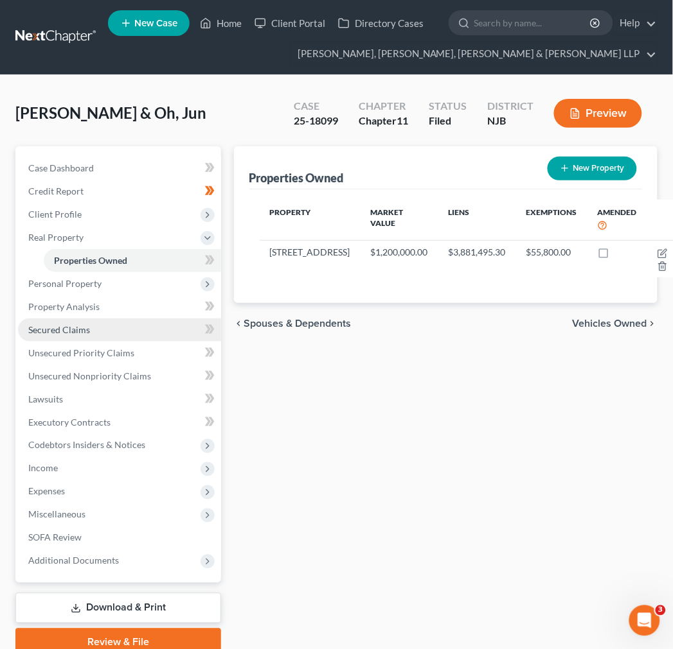
click at [113, 324] on link "Secured Claims" at bounding box center [119, 330] width 203 height 23
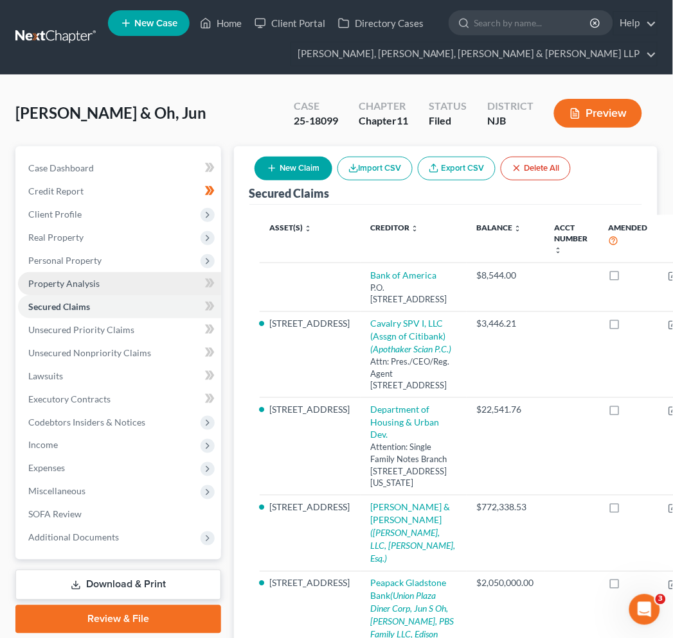
click at [73, 277] on link "Property Analysis" at bounding box center [119, 283] width 203 height 23
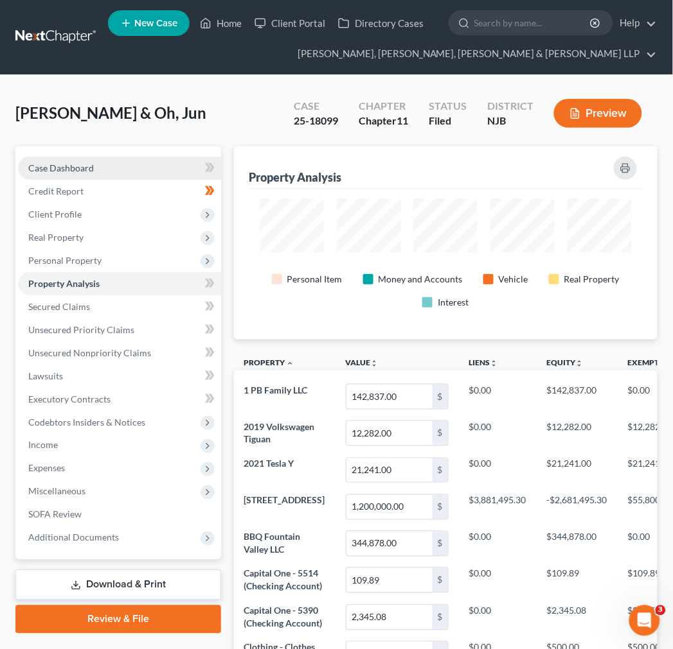
scroll to position [193, 424]
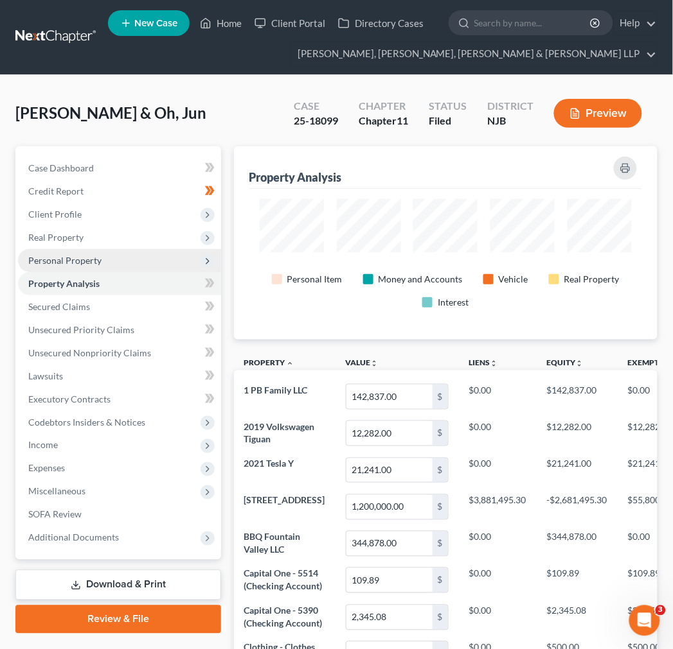
click at [98, 255] on span "Personal Property" at bounding box center [64, 260] width 73 height 11
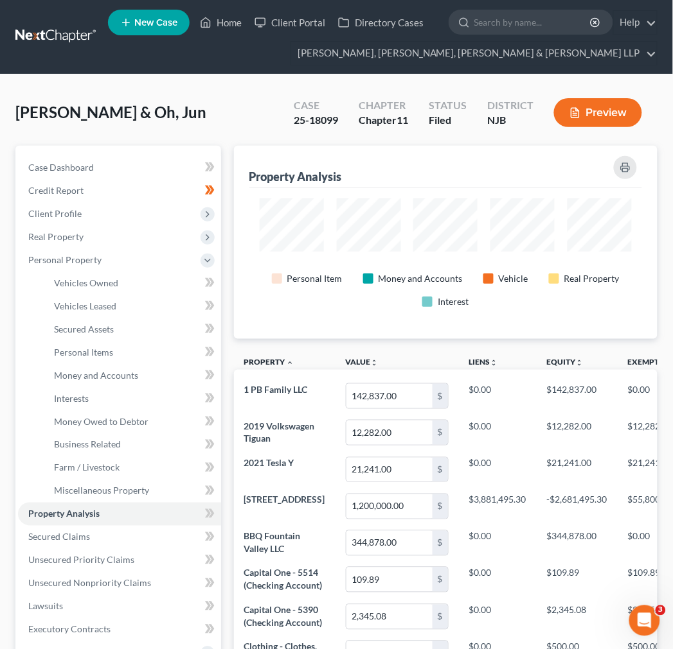
scroll to position [0, 0]
